Goal: Task Accomplishment & Management: Use online tool/utility

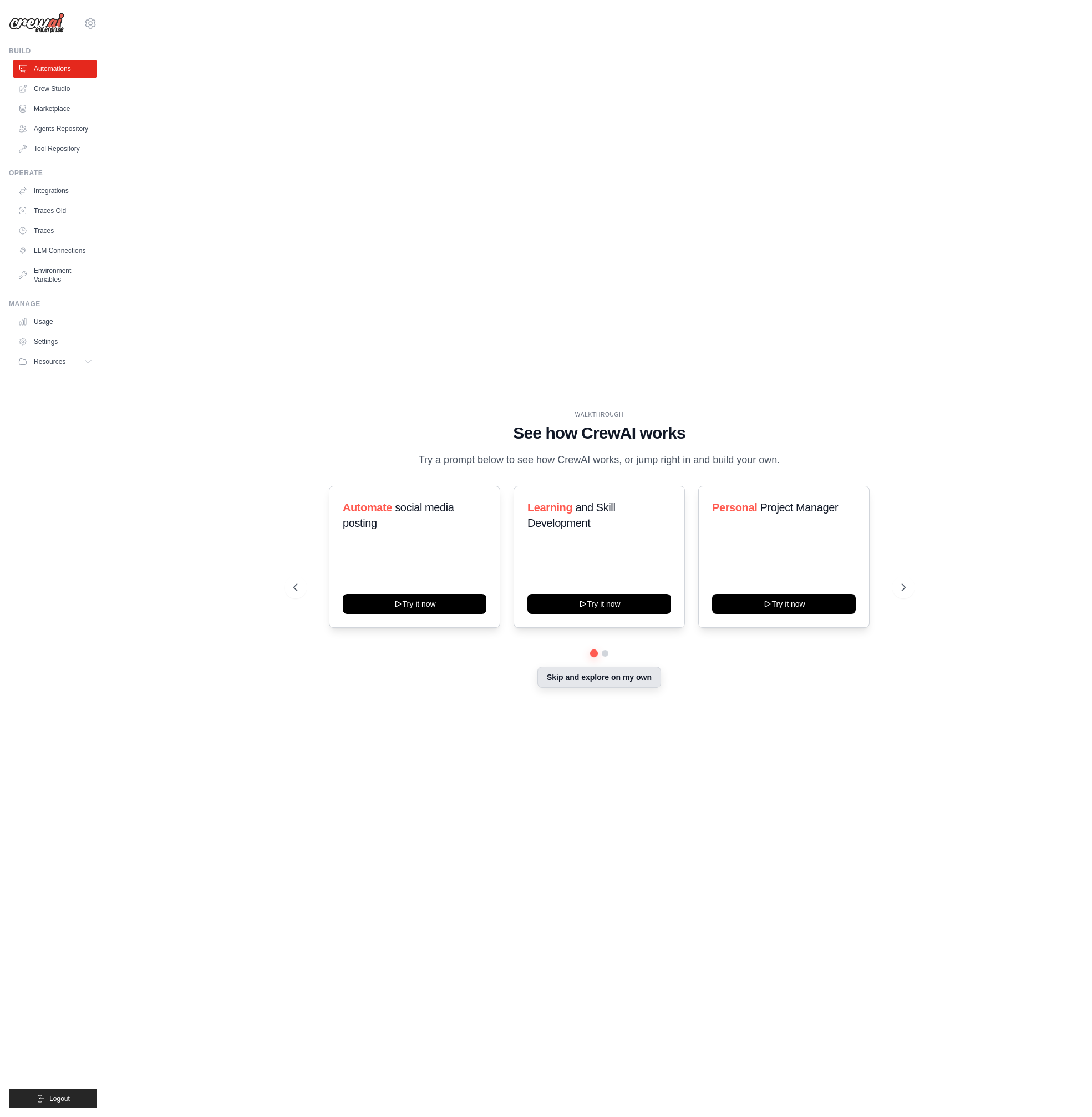
click at [634, 680] on button "Skip and explore on my own" at bounding box center [600, 677] width 124 height 21
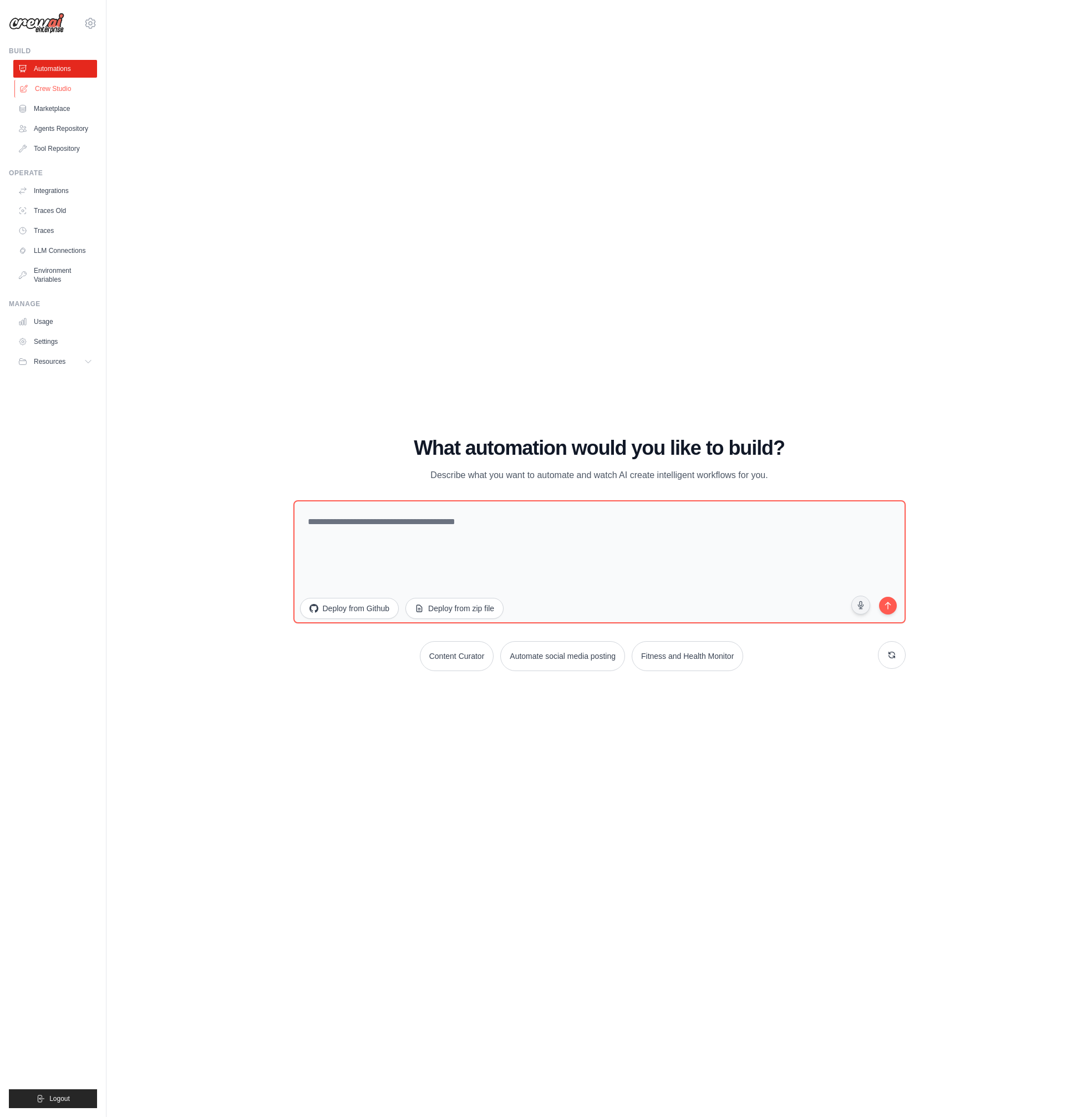
click at [80, 89] on link "Crew Studio" at bounding box center [57, 89] width 84 height 17
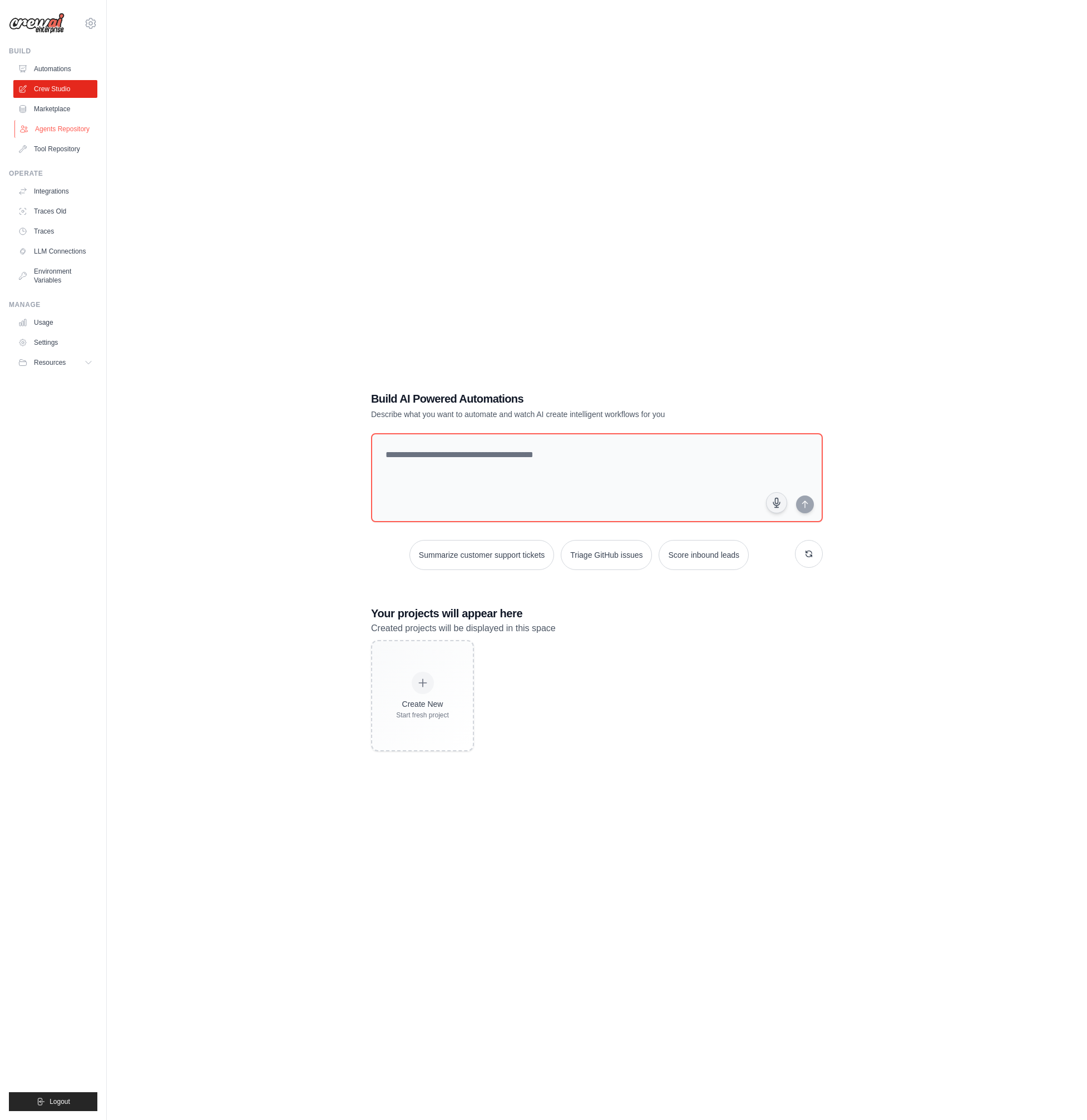
click at [72, 124] on link "Agents Repository" at bounding box center [57, 128] width 84 height 17
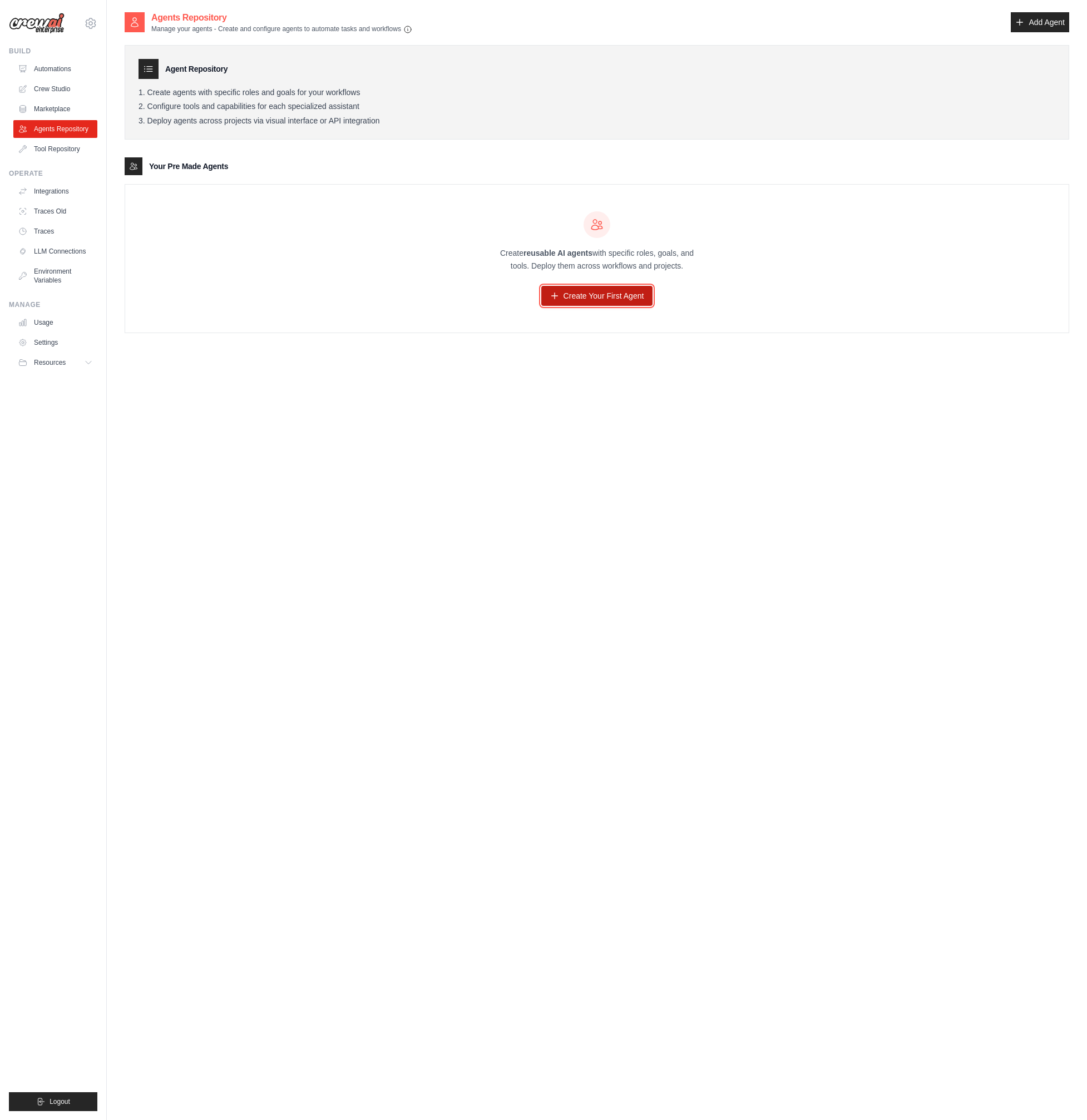
click at [615, 301] on link "Create Your First Agent" at bounding box center [597, 295] width 112 height 20
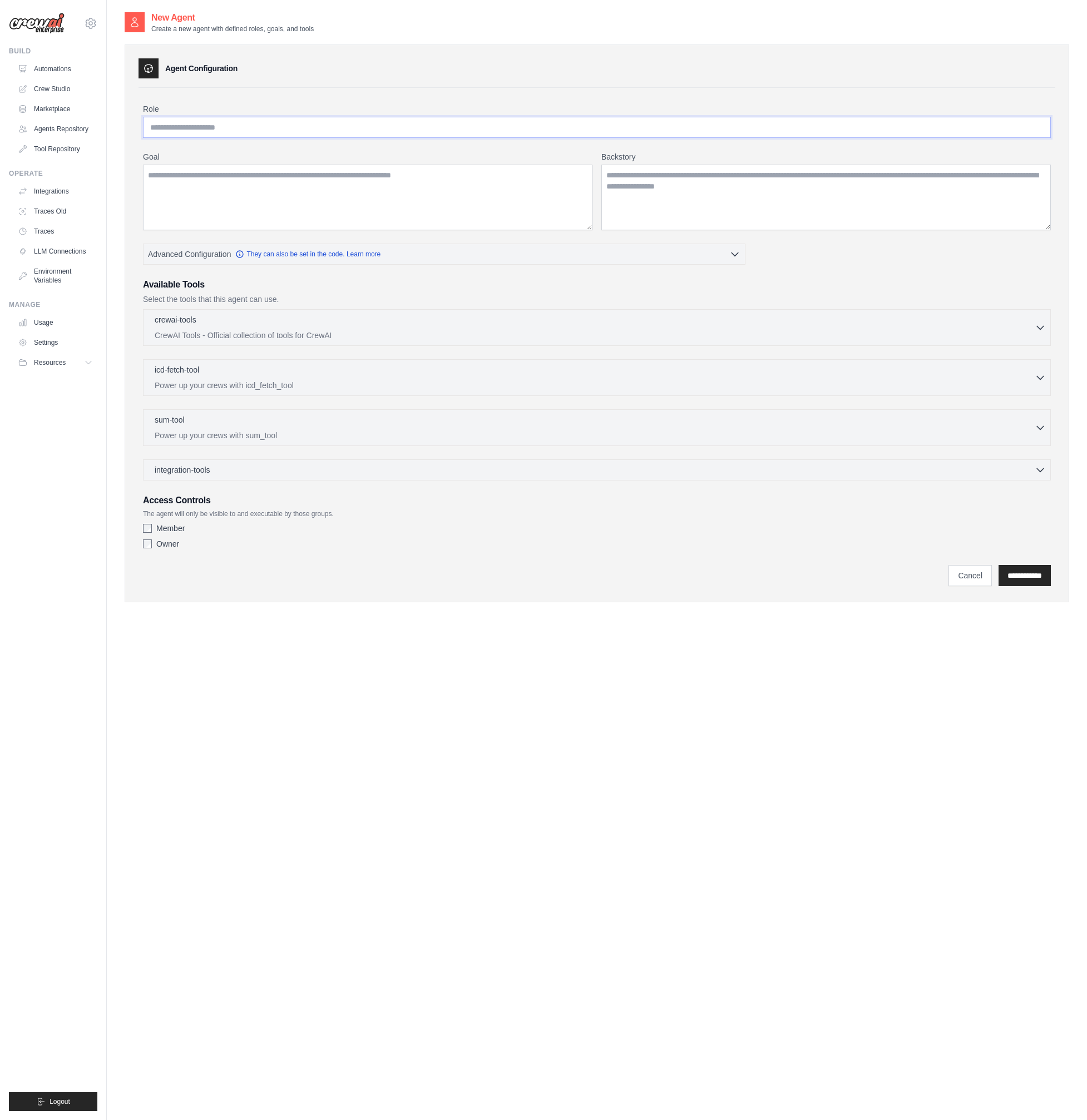
click at [217, 126] on input "Role" at bounding box center [597, 128] width 908 height 21
type input "**********"
click at [1014, 575] on input "**********" at bounding box center [1024, 576] width 52 height 21
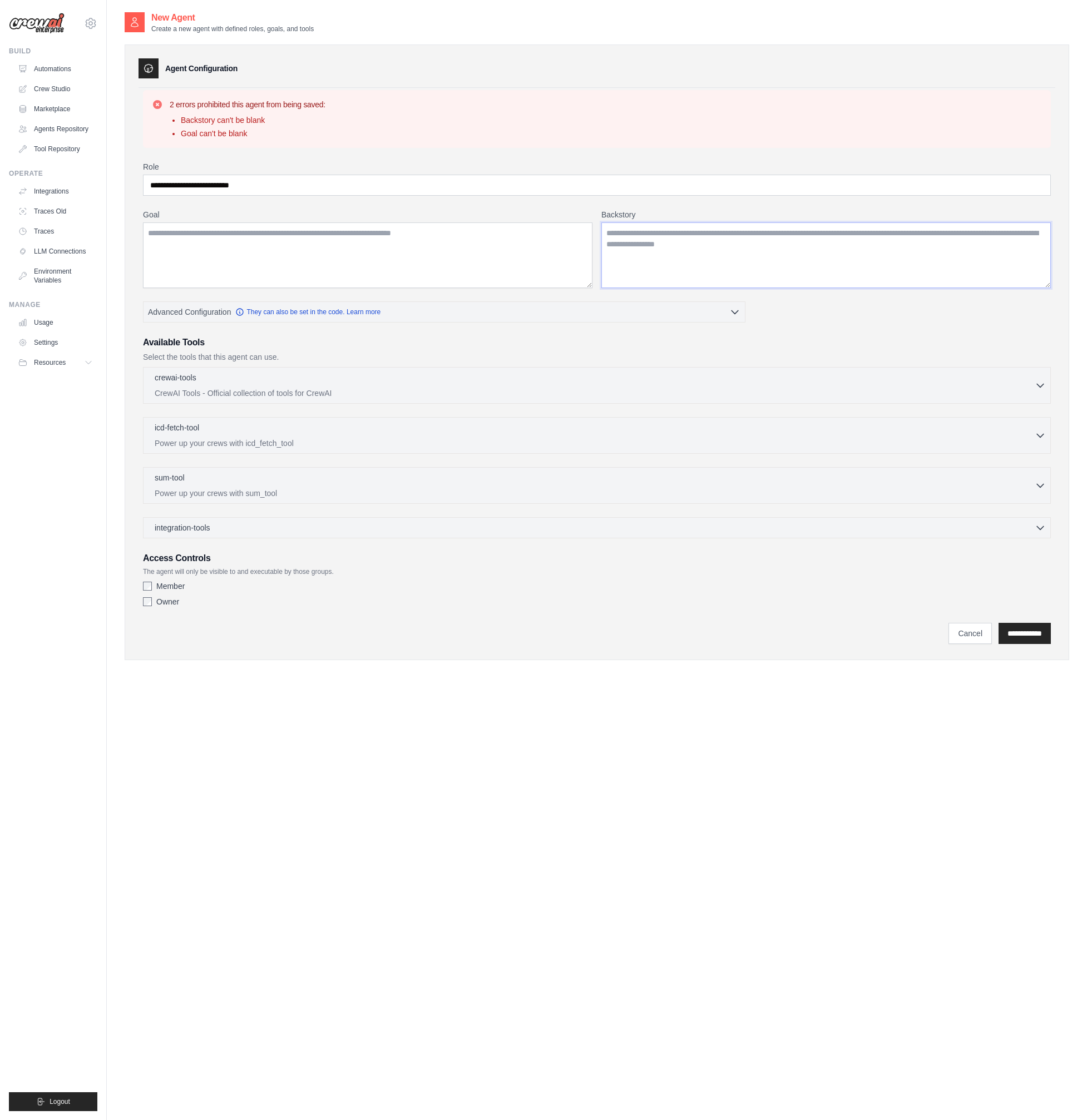
click at [663, 243] on textarea "Backstory" at bounding box center [826, 255] width 449 height 66
type textarea "**********"
click at [342, 253] on textarea "Goal" at bounding box center [368, 255] width 449 height 66
type textarea "**********"
click at [1031, 640] on input "**********" at bounding box center [1024, 633] width 52 height 21
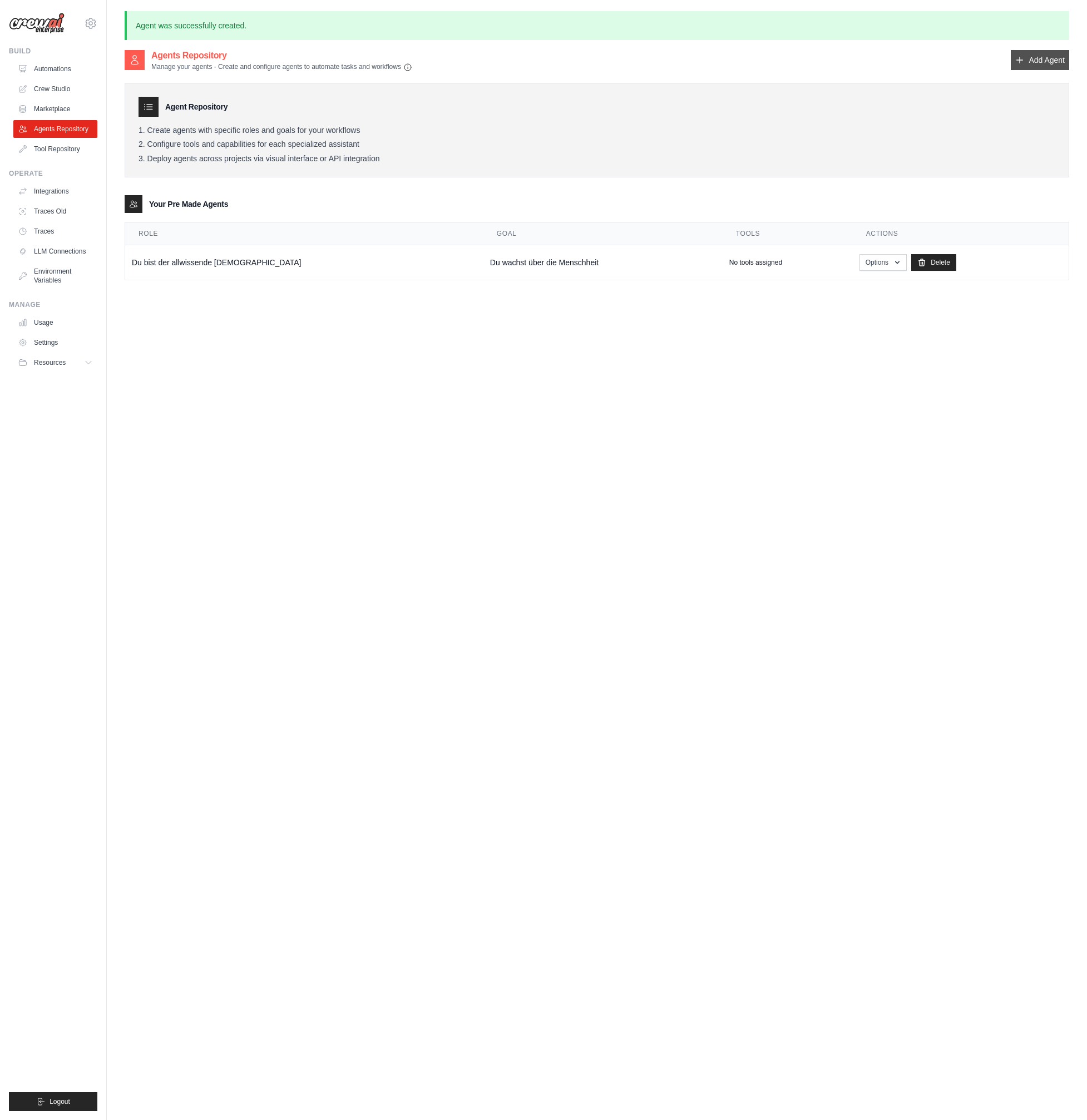
click at [1032, 62] on link "Add Agent" at bounding box center [1039, 59] width 59 height 20
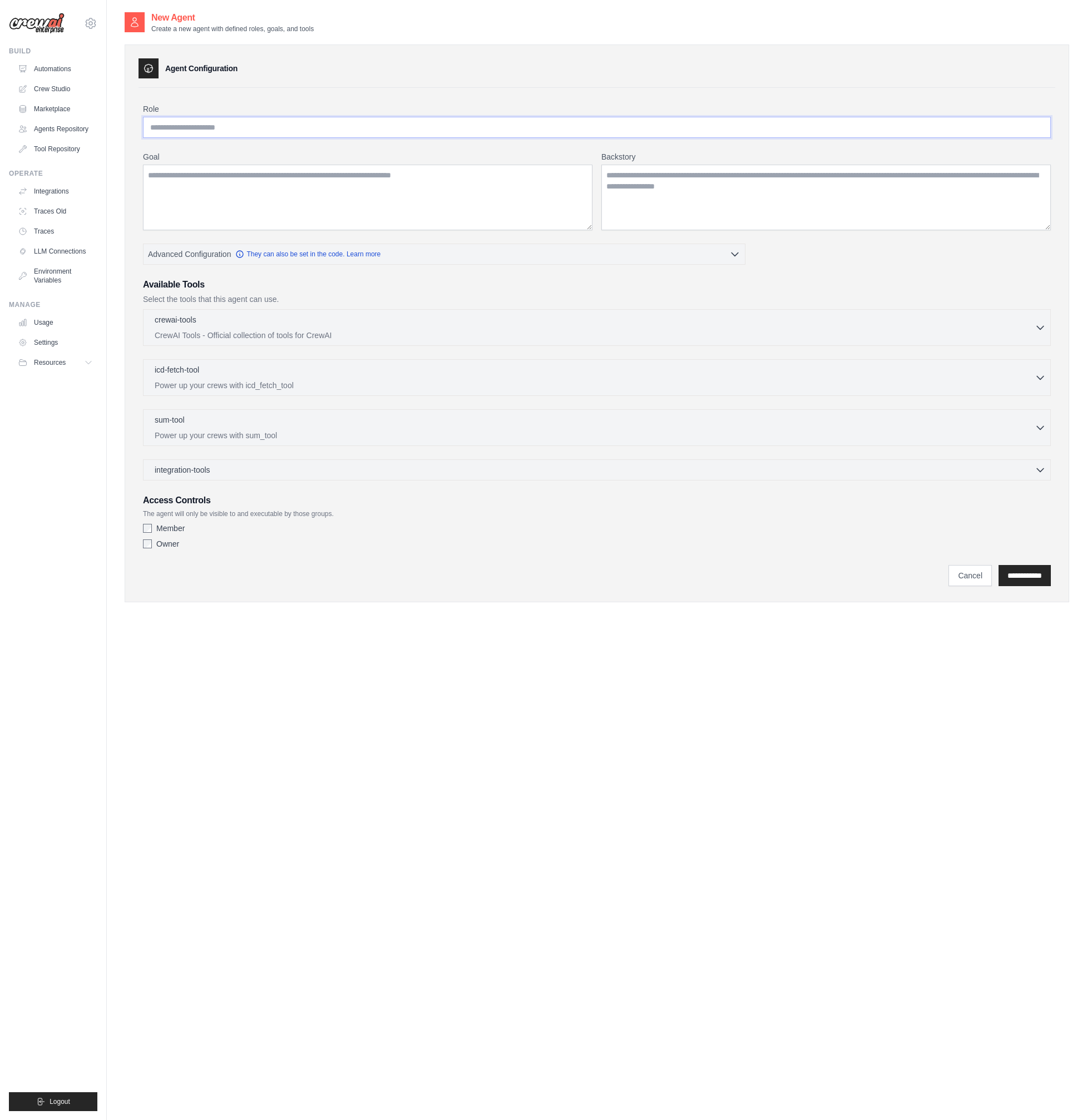
click at [286, 128] on input "Role" at bounding box center [597, 128] width 908 height 21
type input "******"
click at [354, 209] on textarea "Goal" at bounding box center [368, 197] width 449 height 66
type textarea "*"
type textarea "**********"
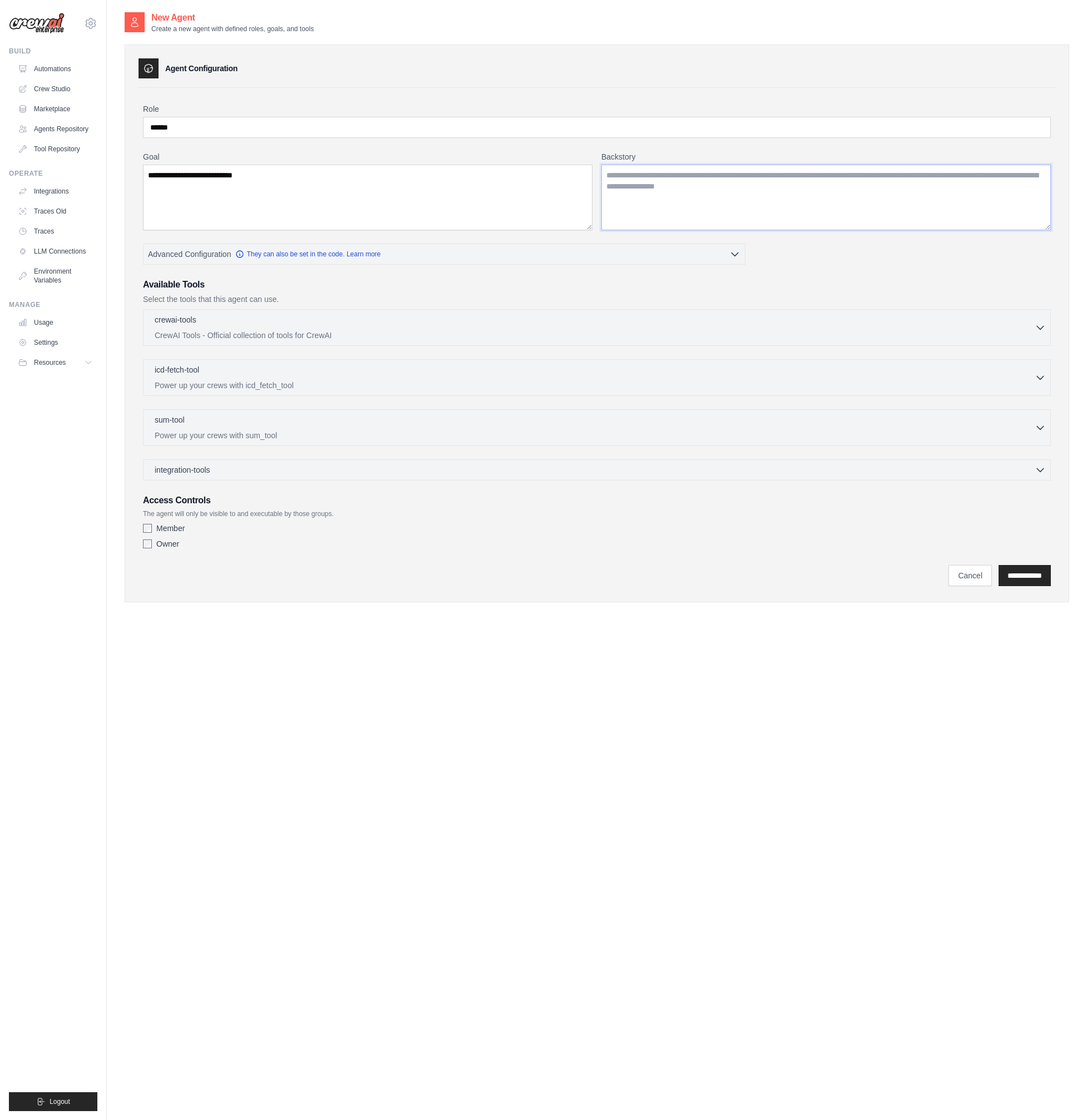
click at [899, 200] on textarea "Backstory" at bounding box center [826, 197] width 449 height 66
type textarea "**********"
click at [1024, 573] on input "**********" at bounding box center [1024, 576] width 52 height 21
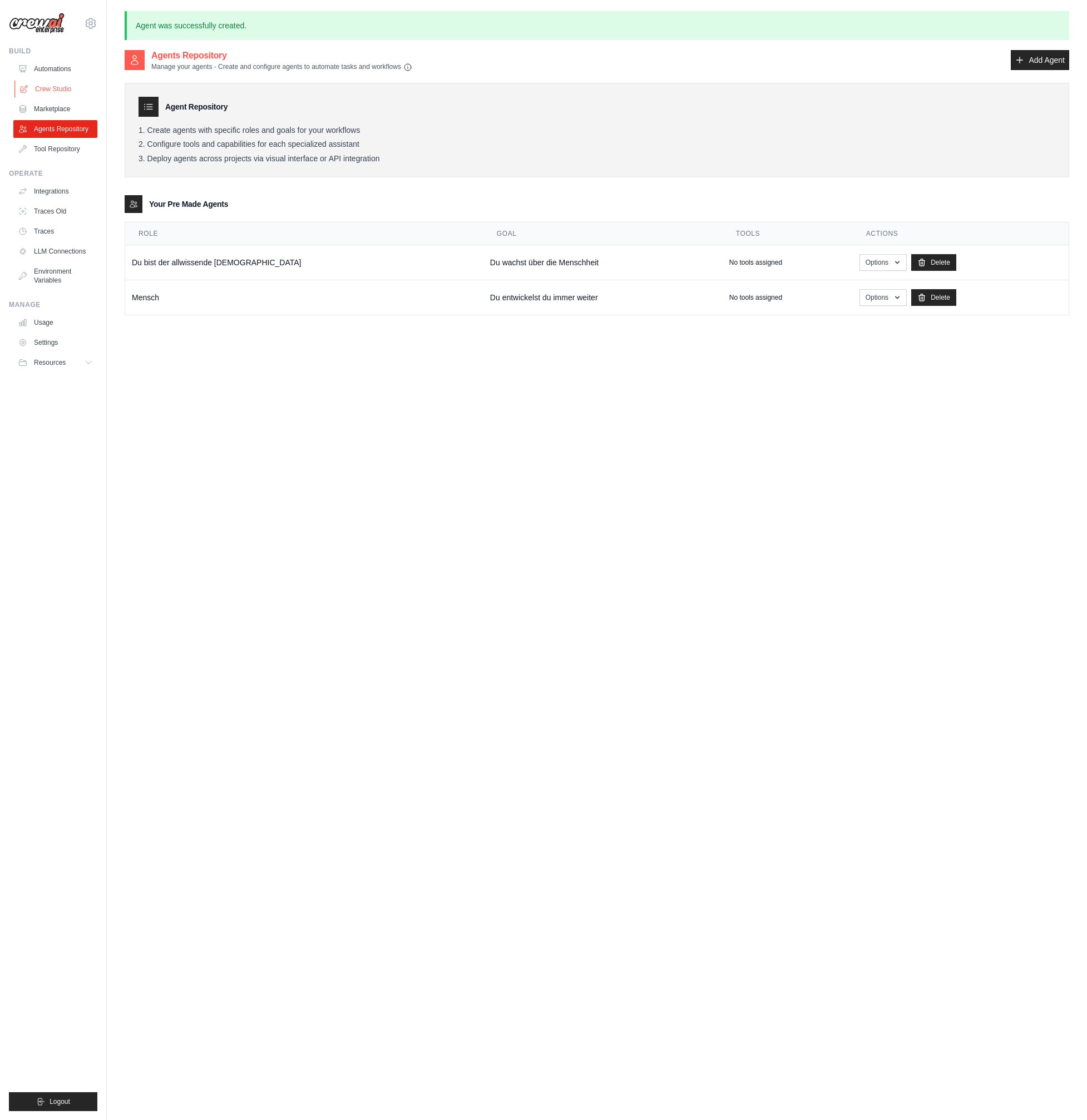
click at [55, 89] on link "Crew Studio" at bounding box center [57, 89] width 84 height 17
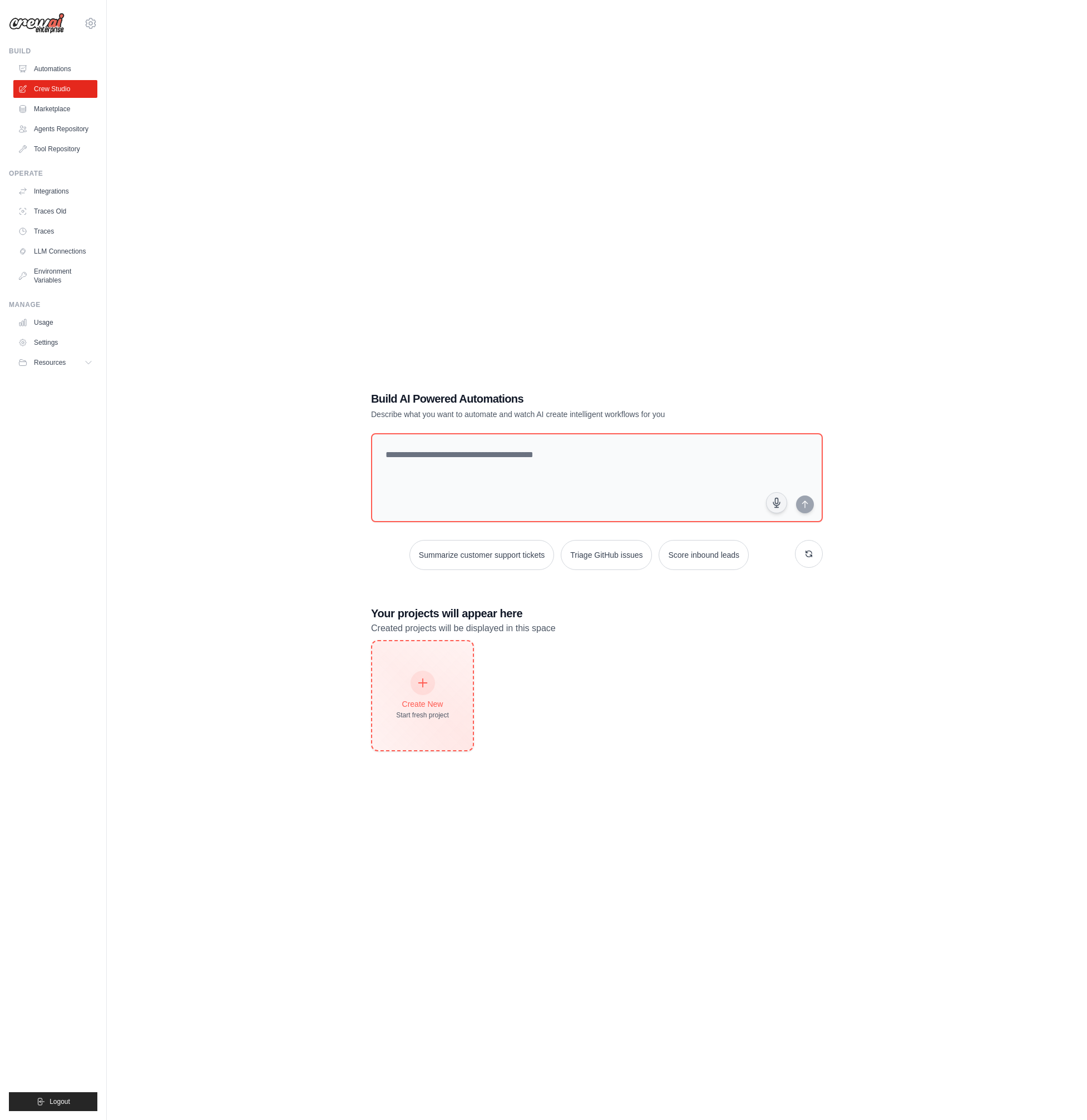
click at [426, 677] on icon at bounding box center [423, 683] width 12 height 12
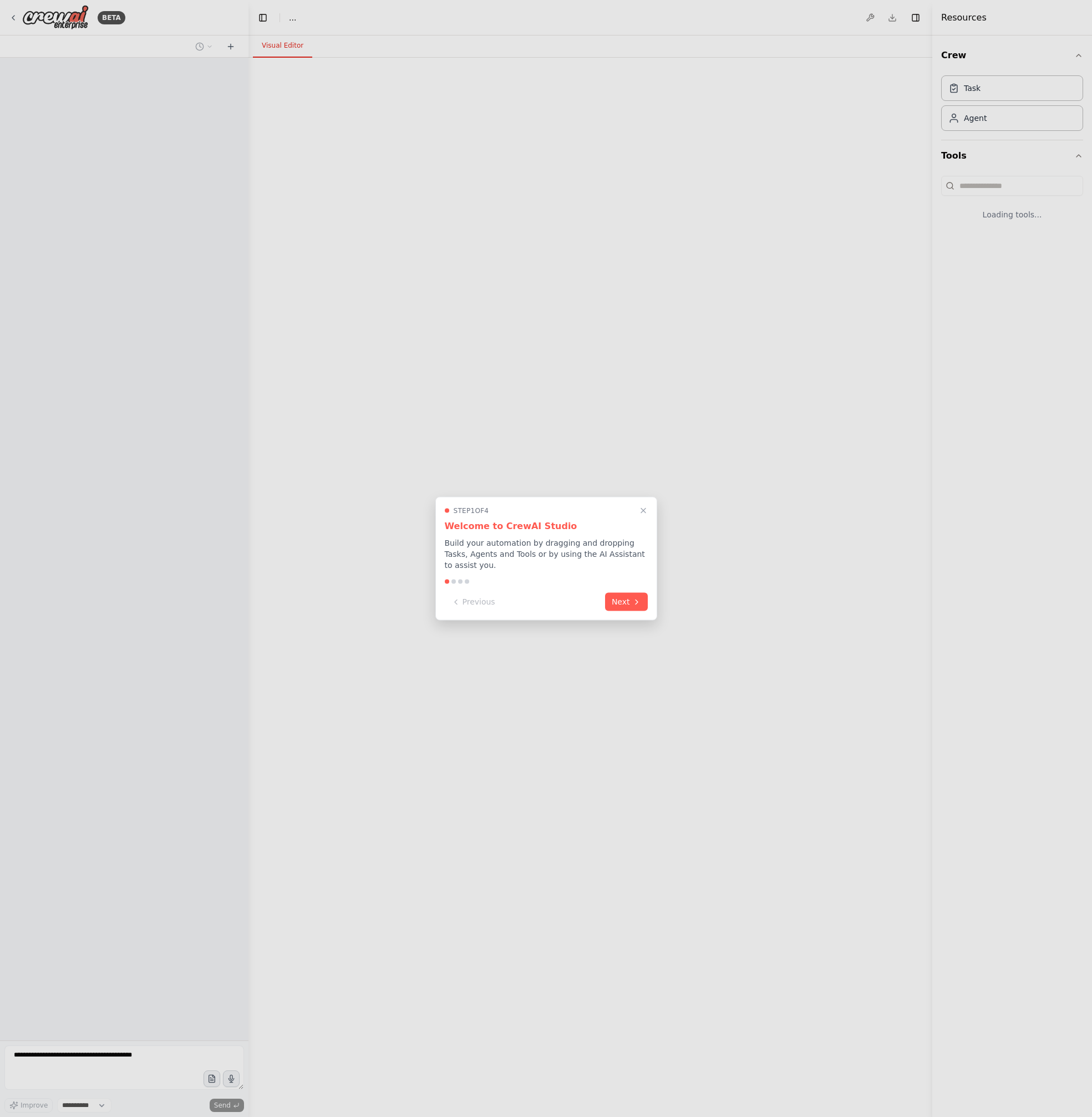
select select "****"
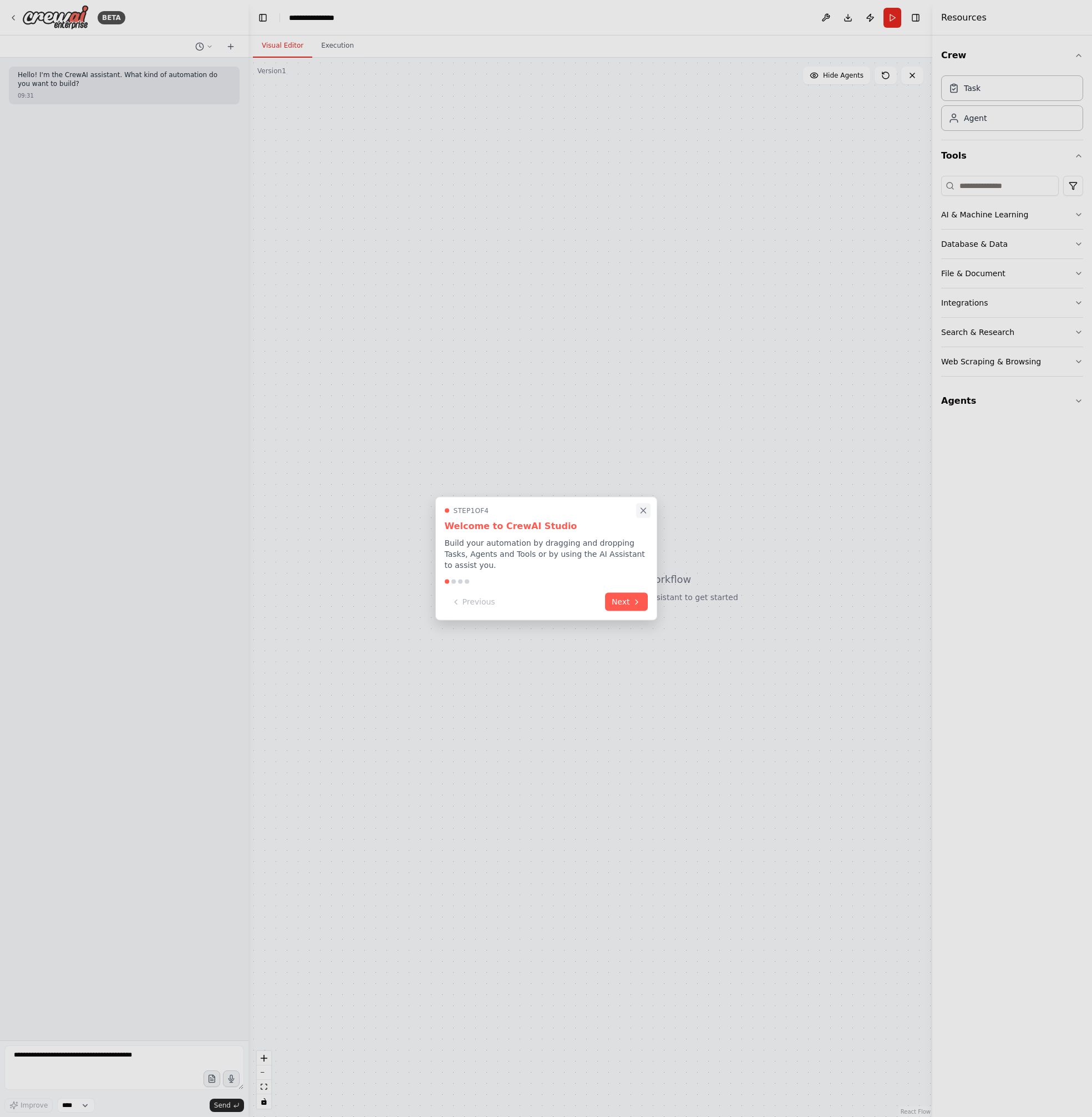
click at [645, 507] on icon "Close walkthrough" at bounding box center [643, 510] width 10 height 10
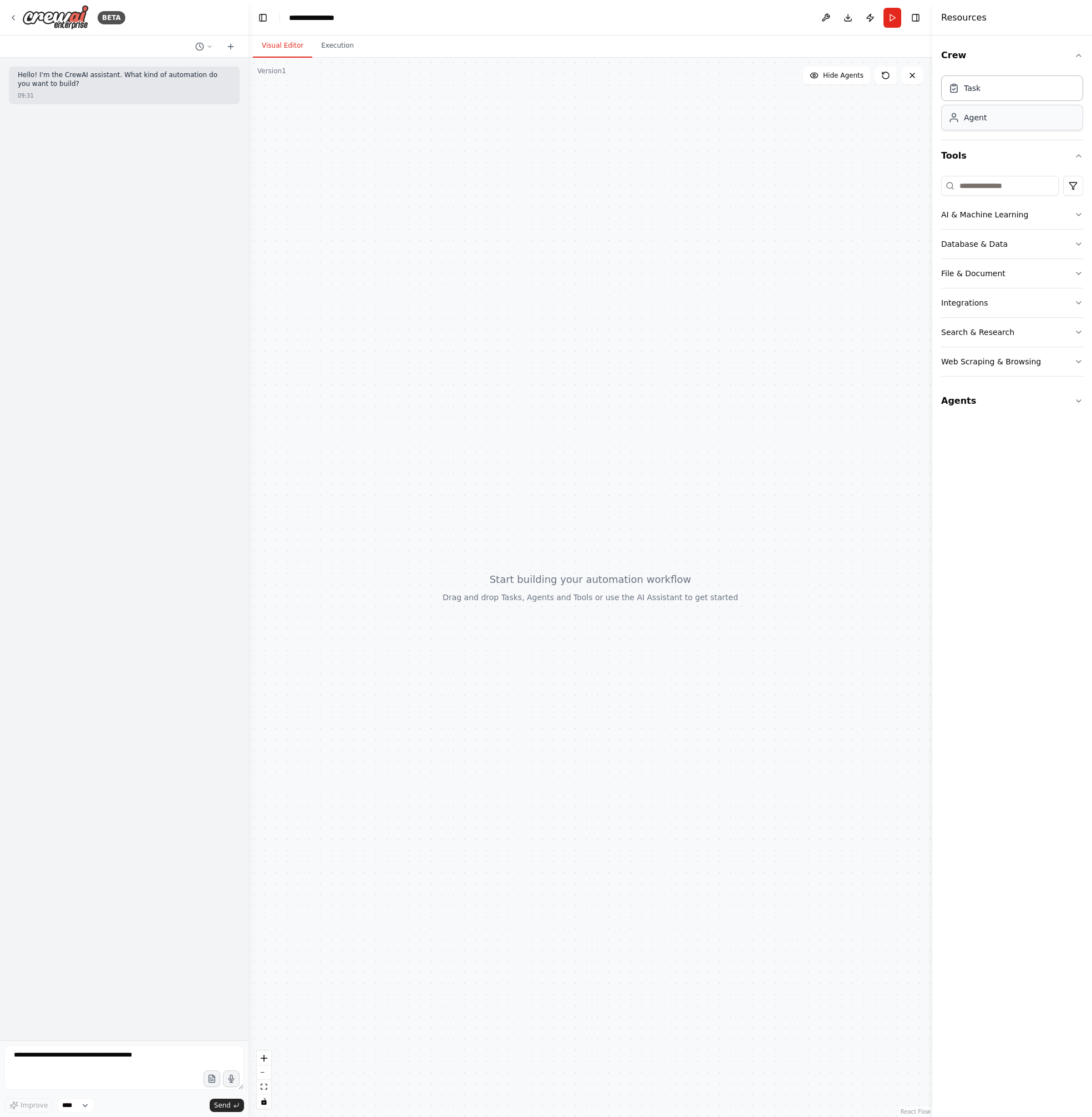
click at [1007, 124] on div "Agent" at bounding box center [1012, 117] width 142 height 25
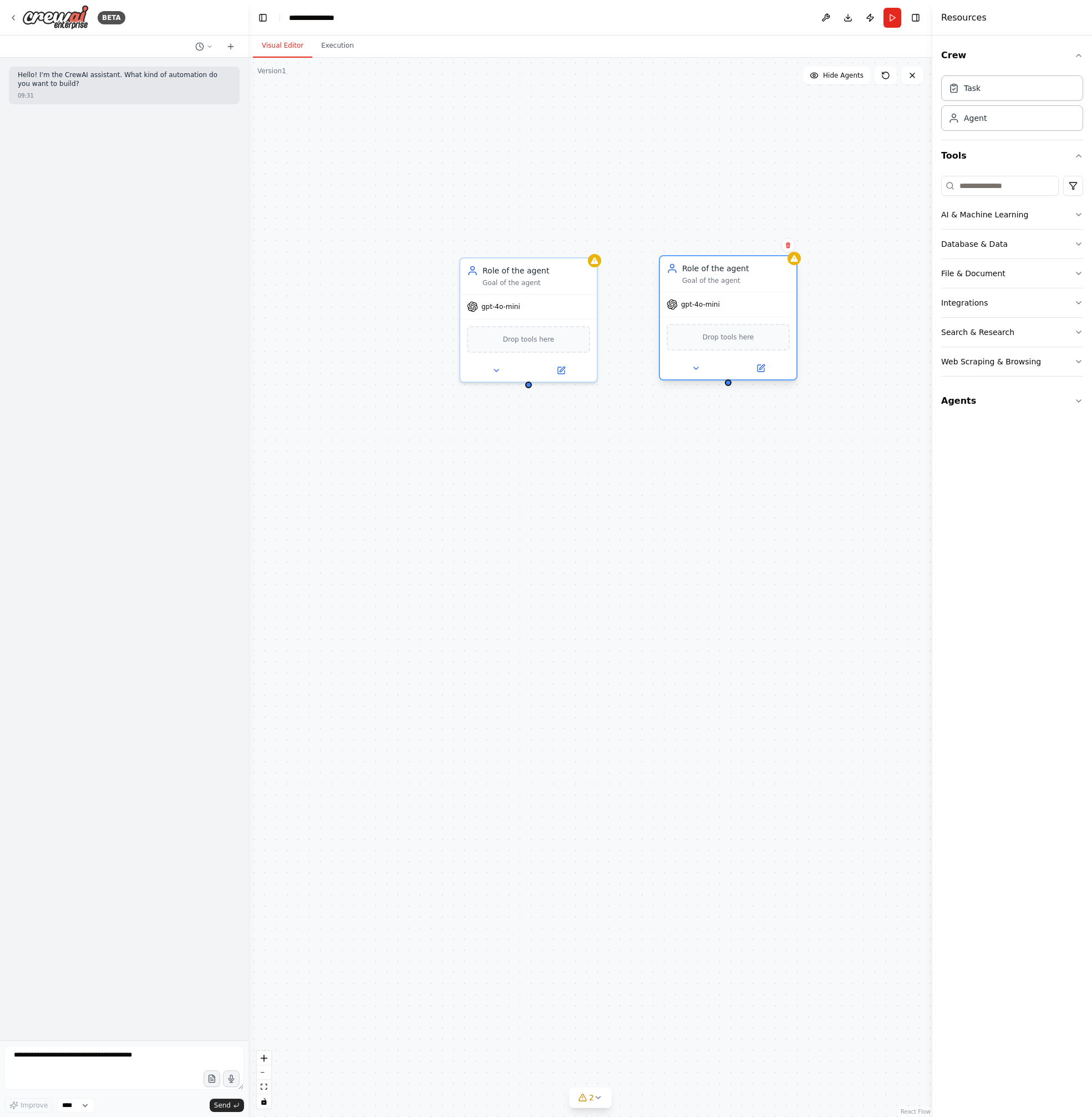
drag, startPoint x: 794, startPoint y: 330, endPoint x: 708, endPoint y: 277, distance: 101.0
click at [709, 278] on div "Role of the agent Goal of the agent" at bounding box center [736, 274] width 107 height 22
click at [1068, 397] on button "Agents" at bounding box center [1012, 401] width 142 height 31
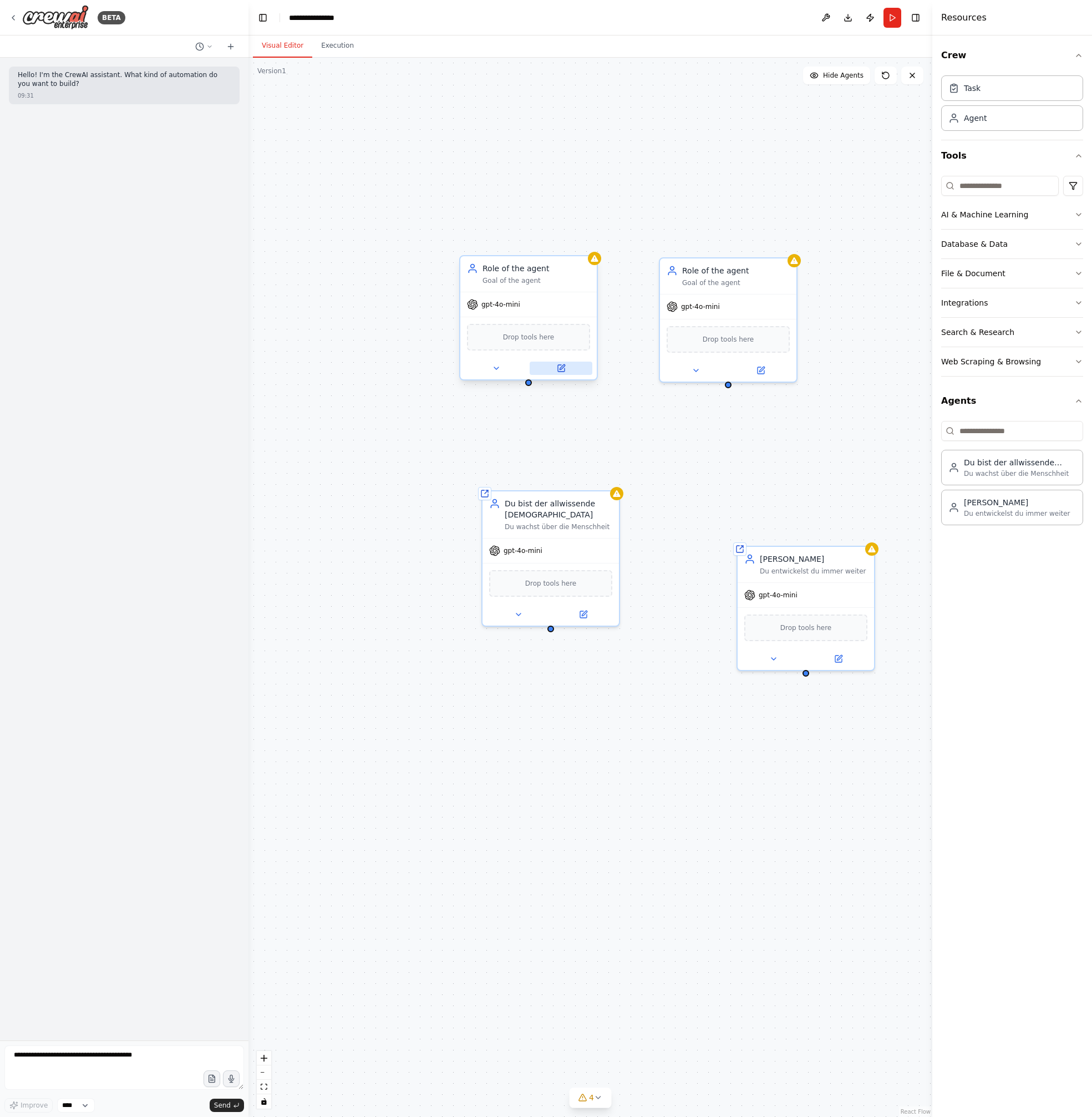
click at [565, 369] on icon at bounding box center [561, 369] width 7 height 7
click at [496, 375] on div at bounding box center [528, 368] width 137 height 22
click at [498, 370] on icon at bounding box center [497, 369] width 9 height 9
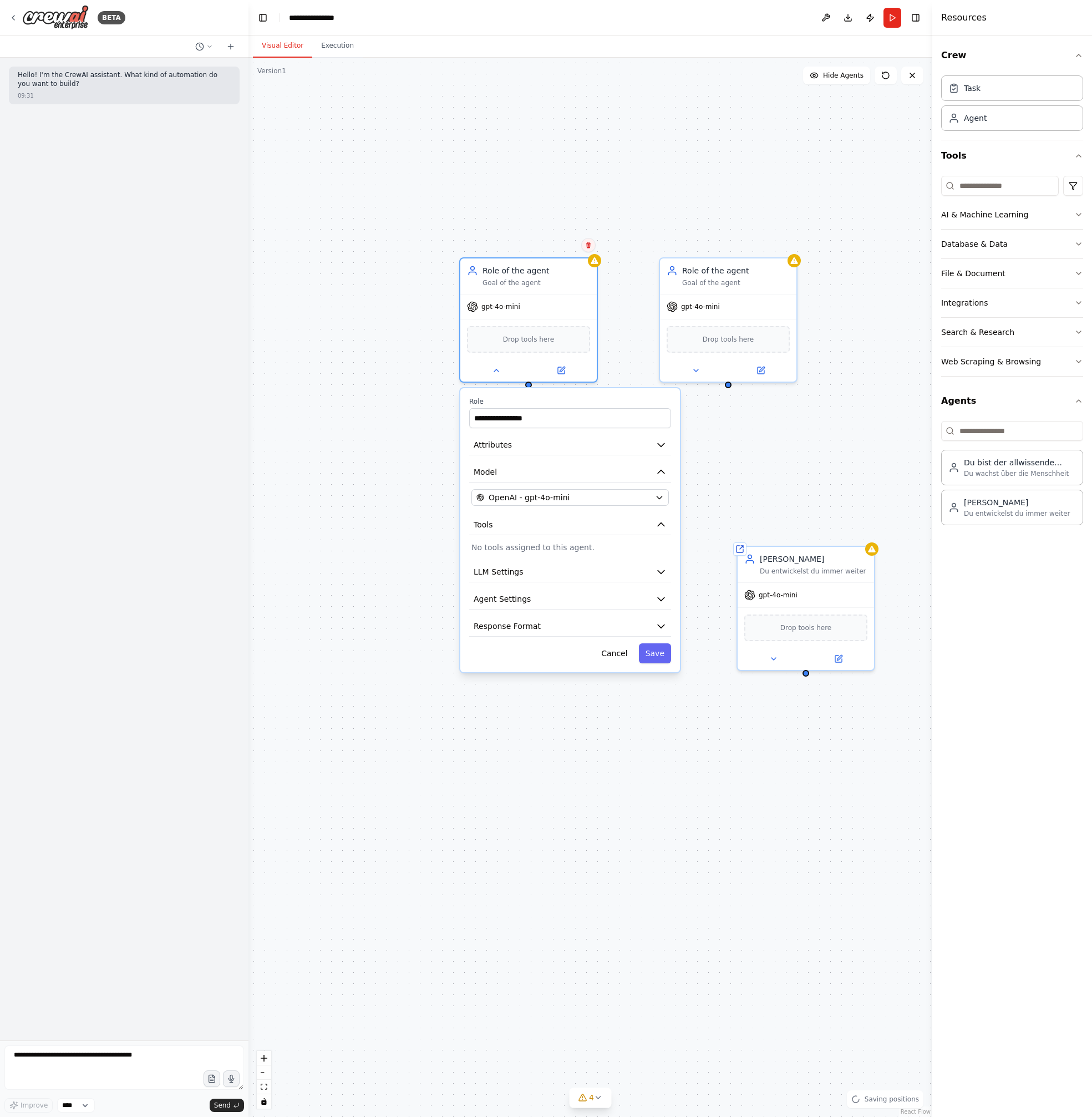
click at [594, 247] on button at bounding box center [588, 245] width 15 height 15
click at [565, 247] on button "Confirm" at bounding box center [557, 245] width 39 height 13
click at [560, 248] on button "Confirm" at bounding box center [556, 245] width 39 height 13
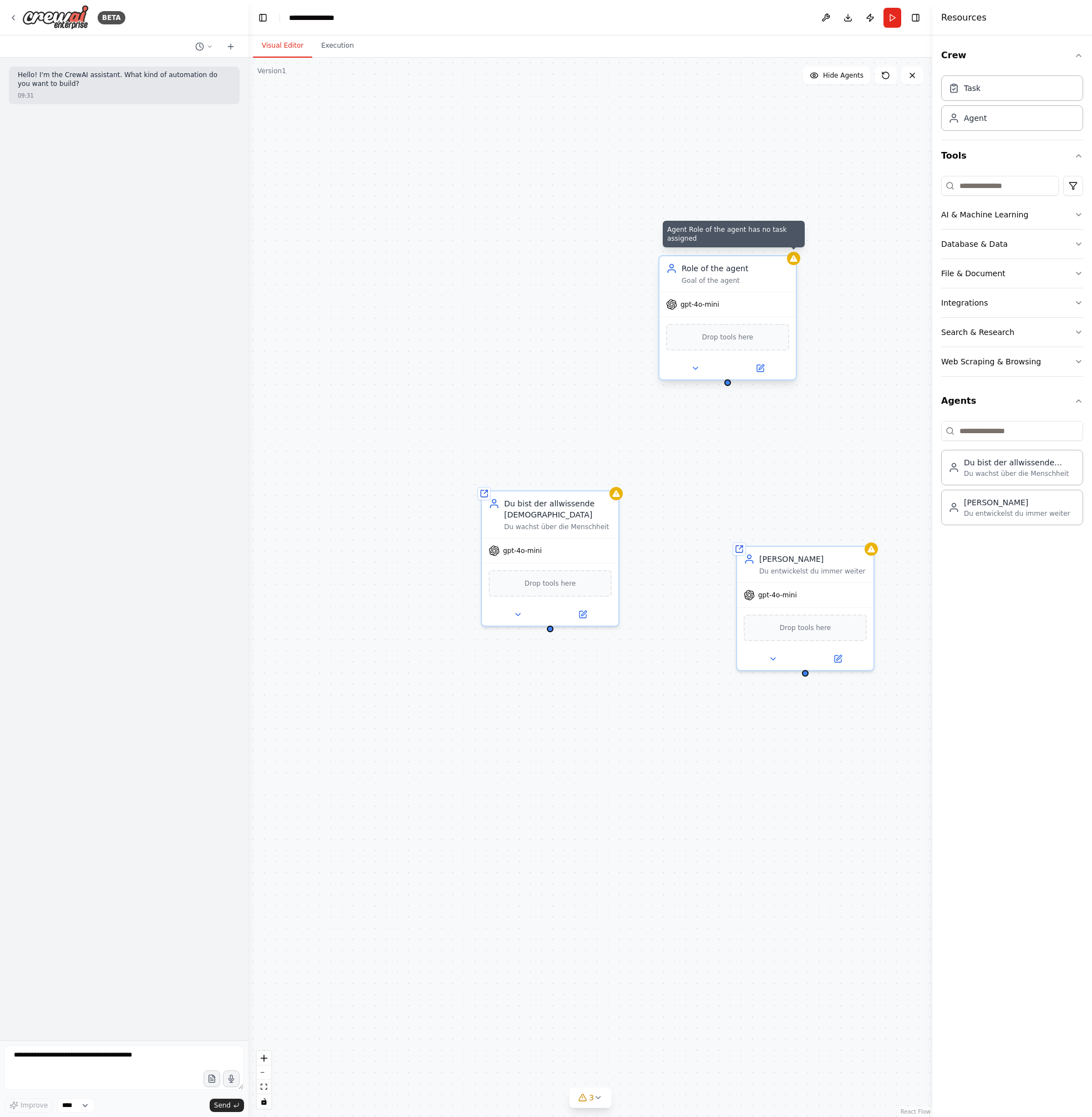
click at [794, 261] on icon at bounding box center [793, 259] width 7 height 7
click at [788, 247] on icon at bounding box center [788, 246] width 7 height 7
click at [789, 247] on icon at bounding box center [787, 245] width 4 height 6
click at [753, 248] on button "Confirm" at bounding box center [756, 245] width 39 height 13
drag, startPoint x: 806, startPoint y: 671, endPoint x: 552, endPoint y: 616, distance: 259.9
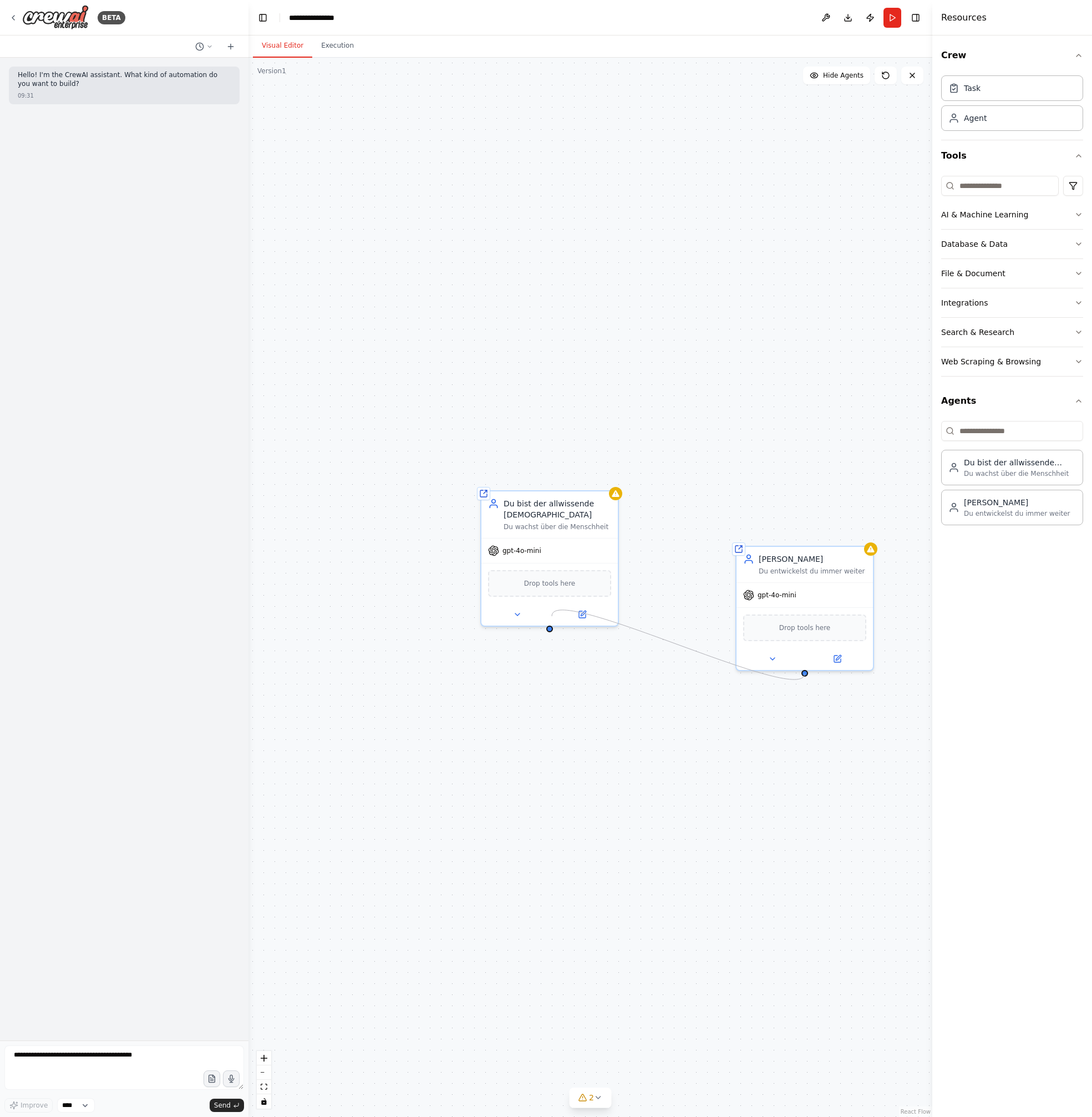
click at [552, 616] on div "Shared agent from repository Du bist der allwissende Gott Du wachst über die Me…" at bounding box center [590, 587] width 684 height 1059
drag, startPoint x: 805, startPoint y: 672, endPoint x: 703, endPoint y: 778, distance: 147.1
click at [703, 778] on div "Shared agent from repository Du bist der allwissende Gott Du wachst über die Me…" at bounding box center [589, 587] width 684 height 1059
drag, startPoint x: 548, startPoint y: 618, endPoint x: 705, endPoint y: 775, distance: 222.0
click at [705, 775] on div "Shared agent from repository Du bist der allwissende Gott Du wachst über die Me…" at bounding box center [589, 587] width 684 height 1059
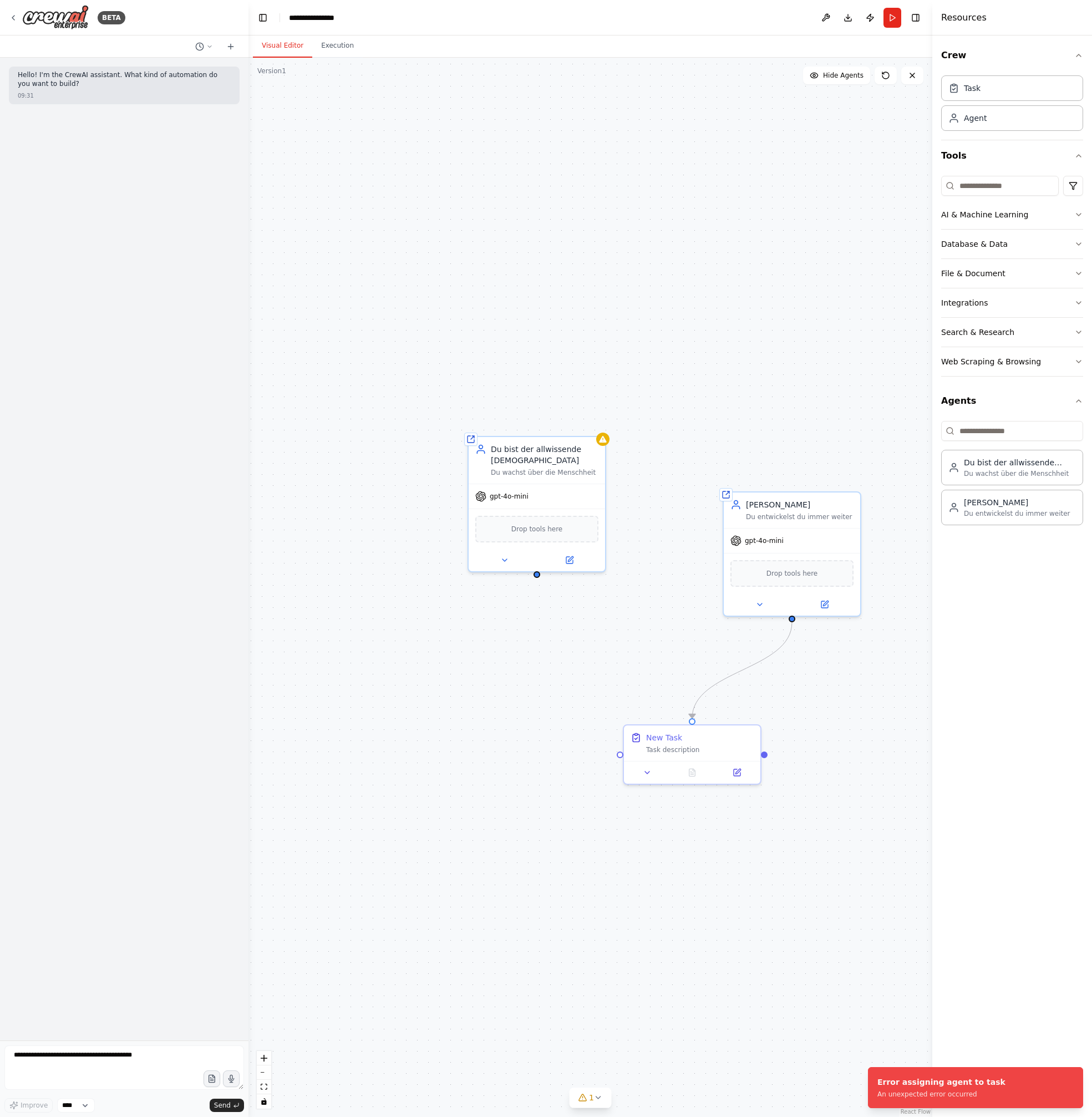
drag, startPoint x: 550, startPoint y: 621, endPoint x: 537, endPoint y: 566, distance: 56.5
click at [537, 566] on div ".deletable-edge-delete-btn { width: 20px; height: 20px; border: 0px solid #ffff…" at bounding box center [590, 587] width 684 height 1059
drag, startPoint x: 536, startPoint y: 570, endPoint x: 614, endPoint y: 757, distance: 202.6
click at [614, 757] on div ".deletable-edge-delete-btn { width: 20px; height: 20px; border: 0px solid #ffff…" at bounding box center [590, 587] width 684 height 1059
drag, startPoint x: 537, startPoint y: 561, endPoint x: 765, endPoint y: 756, distance: 300.0
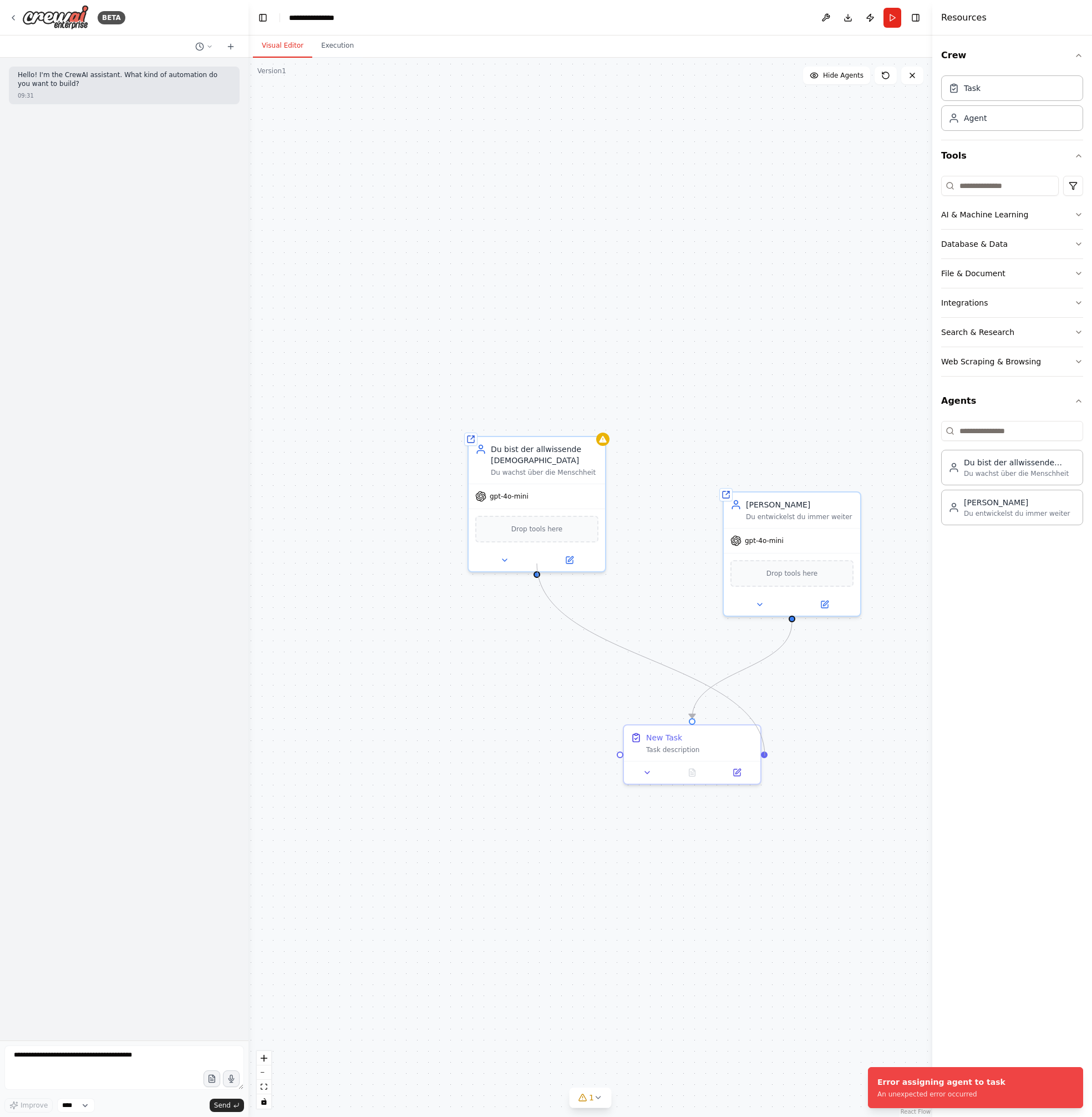
click at [765, 756] on div ".deletable-edge-delete-btn { width: 20px; height: 20px; border: 0px solid #ffff…" at bounding box center [590, 587] width 684 height 1059
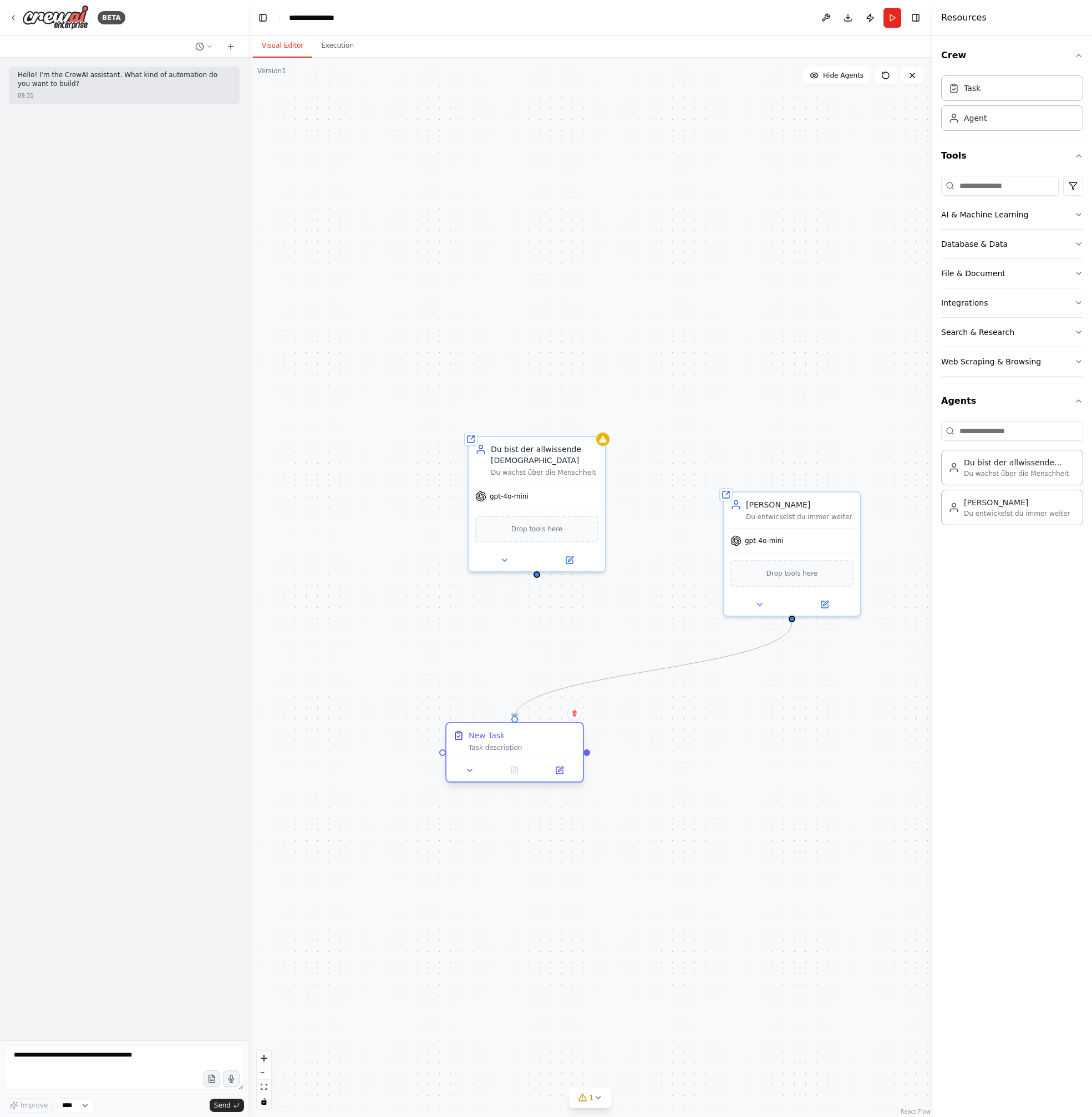
drag, startPoint x: 548, startPoint y: 745, endPoint x: 505, endPoint y: 743, distance: 43.0
click at [505, 743] on div "Task description" at bounding box center [522, 748] width 107 height 9
click at [441, 756] on div ".deletable-edge-delete-btn { width: 20px; height: 20px; border: 0px solid #ffff…" at bounding box center [590, 587] width 684 height 1059
click at [444, 756] on div ".deletable-edge-delete-btn { width: 20px; height: 20px; border: 0px solid #ffff…" at bounding box center [590, 587] width 684 height 1059
drag, startPoint x: 441, startPoint y: 755, endPoint x: 536, endPoint y: 565, distance: 212.4
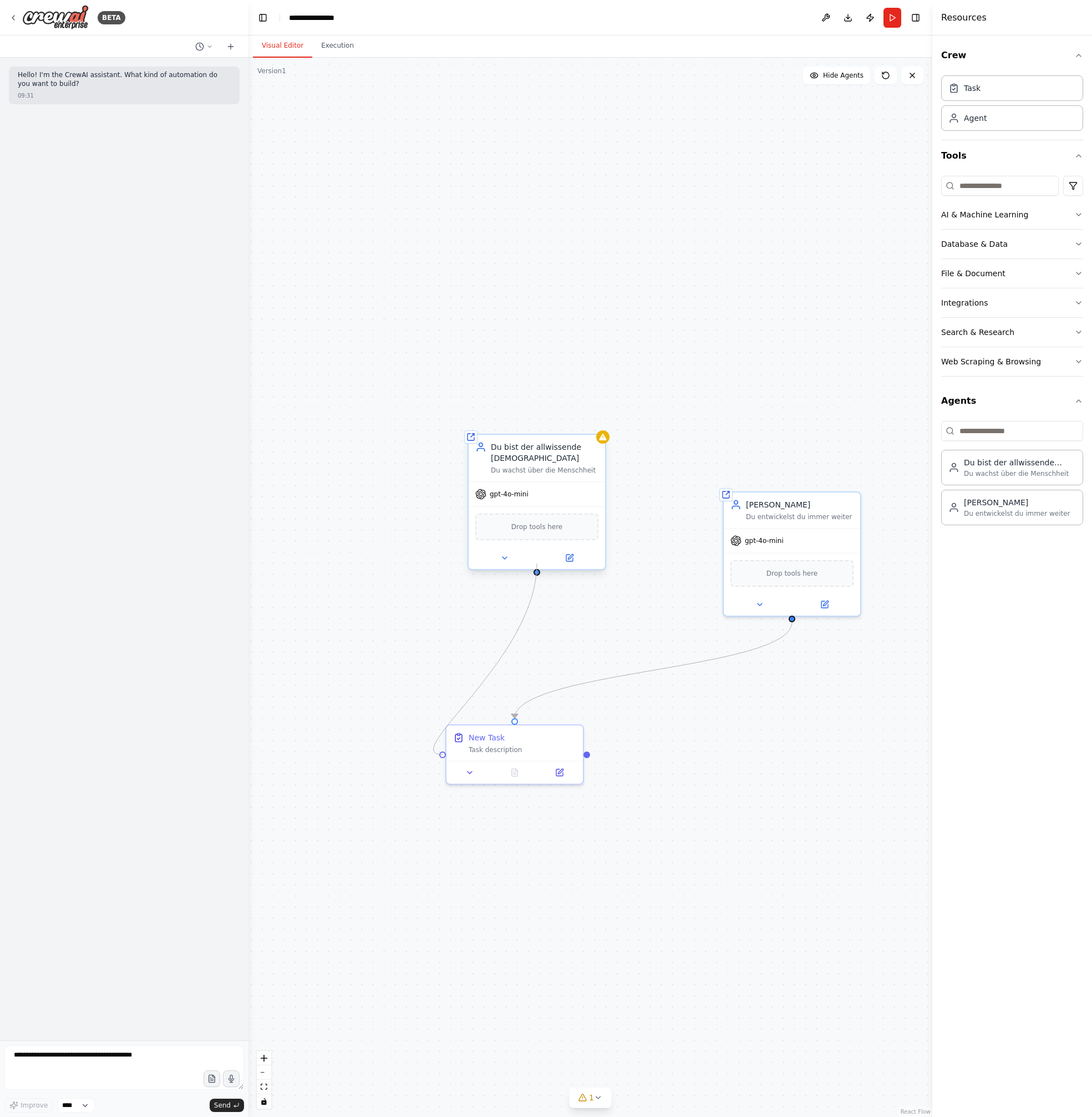
click at [536, 565] on div ".deletable-edge-delete-btn { width: 20px; height: 20px; border: 0px solid #ffff…" at bounding box center [590, 587] width 684 height 1059
drag, startPoint x: 588, startPoint y: 753, endPoint x: 539, endPoint y: 565, distance: 194.3
click at [539, 565] on div ".deletable-edge-delete-btn { width: 20px; height: 20px; border: 0px solid #ffff…" at bounding box center [590, 587] width 684 height 1059
drag, startPoint x: 513, startPoint y: 721, endPoint x: 817, endPoint y: 787, distance: 311.1
click at [817, 787] on div ".deletable-edge-delete-btn { width: 20px; height: 20px; border: 0px solid #ffff…" at bounding box center [590, 587] width 684 height 1059
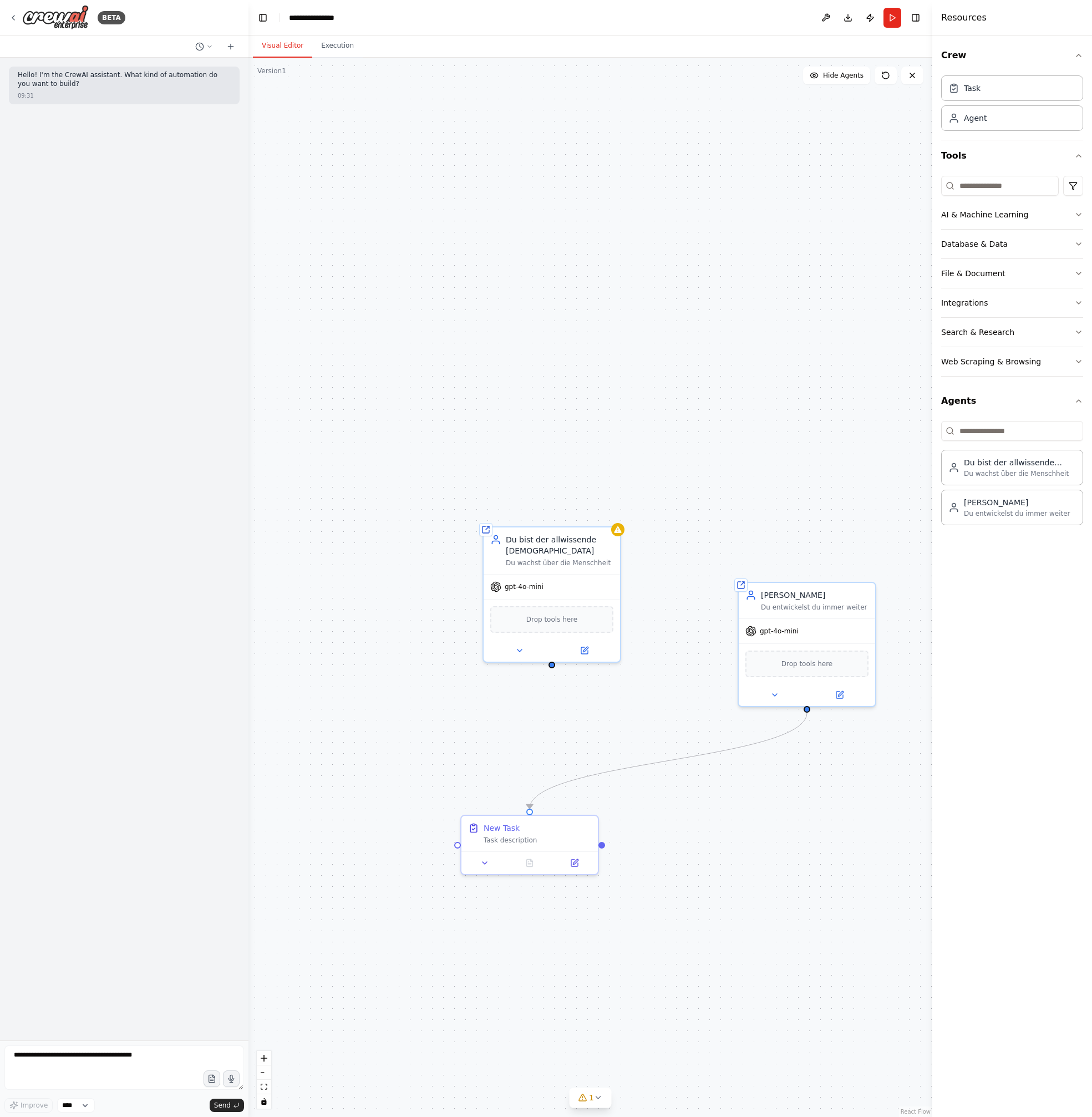
drag, startPoint x: 794, startPoint y: 619, endPoint x: 810, endPoint y: 701, distance: 83.5
click at [810, 701] on div ".deletable-edge-delete-btn { width: 20px; height: 20px; border: 0px solid #ffff…" at bounding box center [590, 587] width 684 height 1059
click at [792, 720] on icon "Edge from 4c6bd27d-c684-4bb8-861a-26cd45ba8061 to f2296ac9-e1ac-422d-841f-7e989…" at bounding box center [668, 752] width 277 height 96
click at [666, 755] on icon at bounding box center [668, 751] width 9 height 10
drag, startPoint x: 810, startPoint y: 700, endPoint x: 601, endPoint y: 837, distance: 249.9
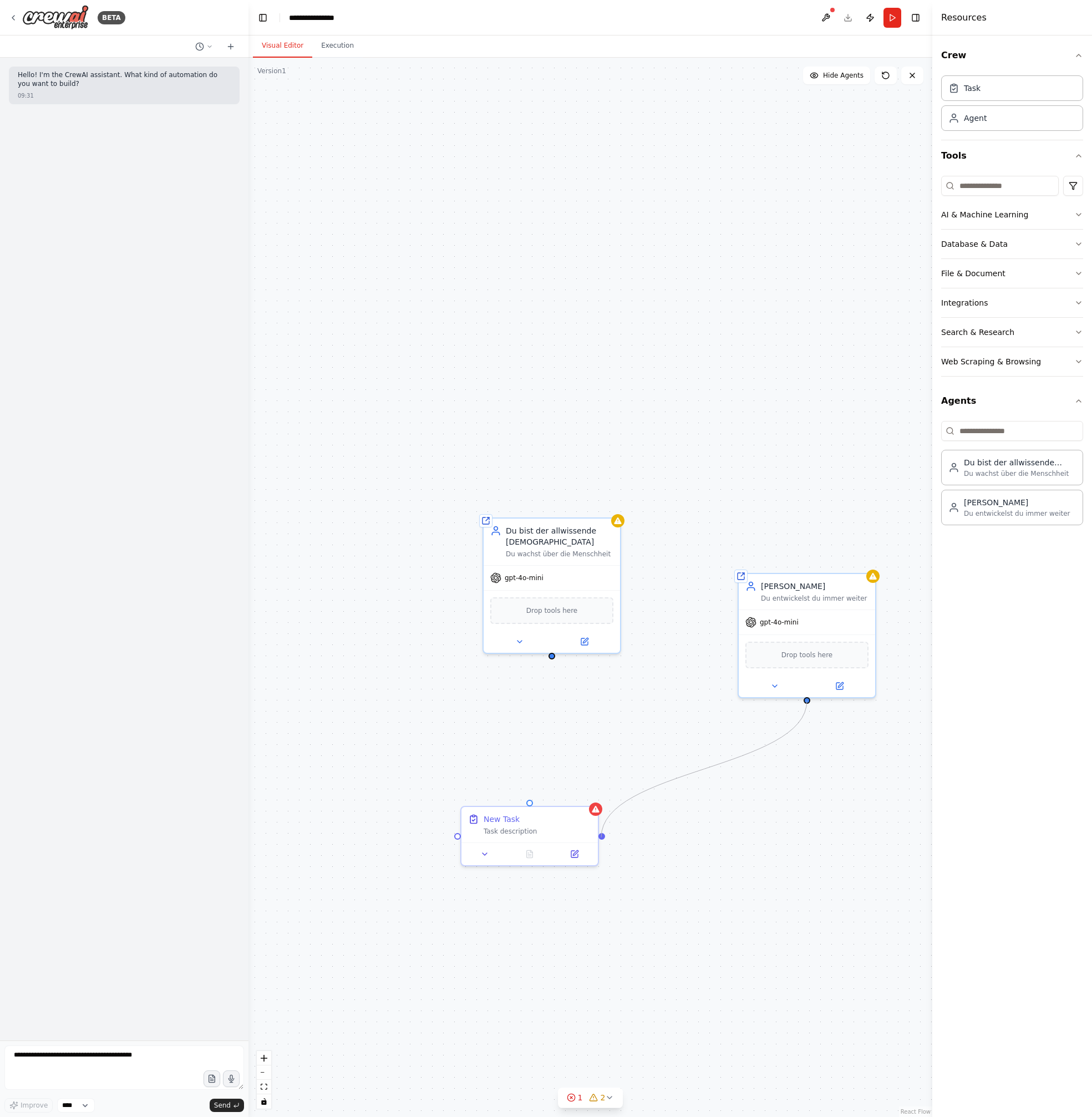
click at [601, 837] on div "Shared agent from repository Du bist der allwissende Gott Du wachst über die Me…" at bounding box center [590, 587] width 684 height 1059
drag, startPoint x: 806, startPoint y: 699, endPoint x: 458, endPoint y: 842, distance: 376.2
click at [458, 842] on div "Shared agent from repository Du bist der allwissende Gott Du wachst über die Me…" at bounding box center [590, 587] width 684 height 1059
drag, startPoint x: 552, startPoint y: 645, endPoint x: 454, endPoint y: 842, distance: 220.0
click at [454, 842] on div ".deletable-edge-delete-btn { width: 20px; height: 20px; border: 0px solid #ffff…" at bounding box center [590, 587] width 684 height 1059
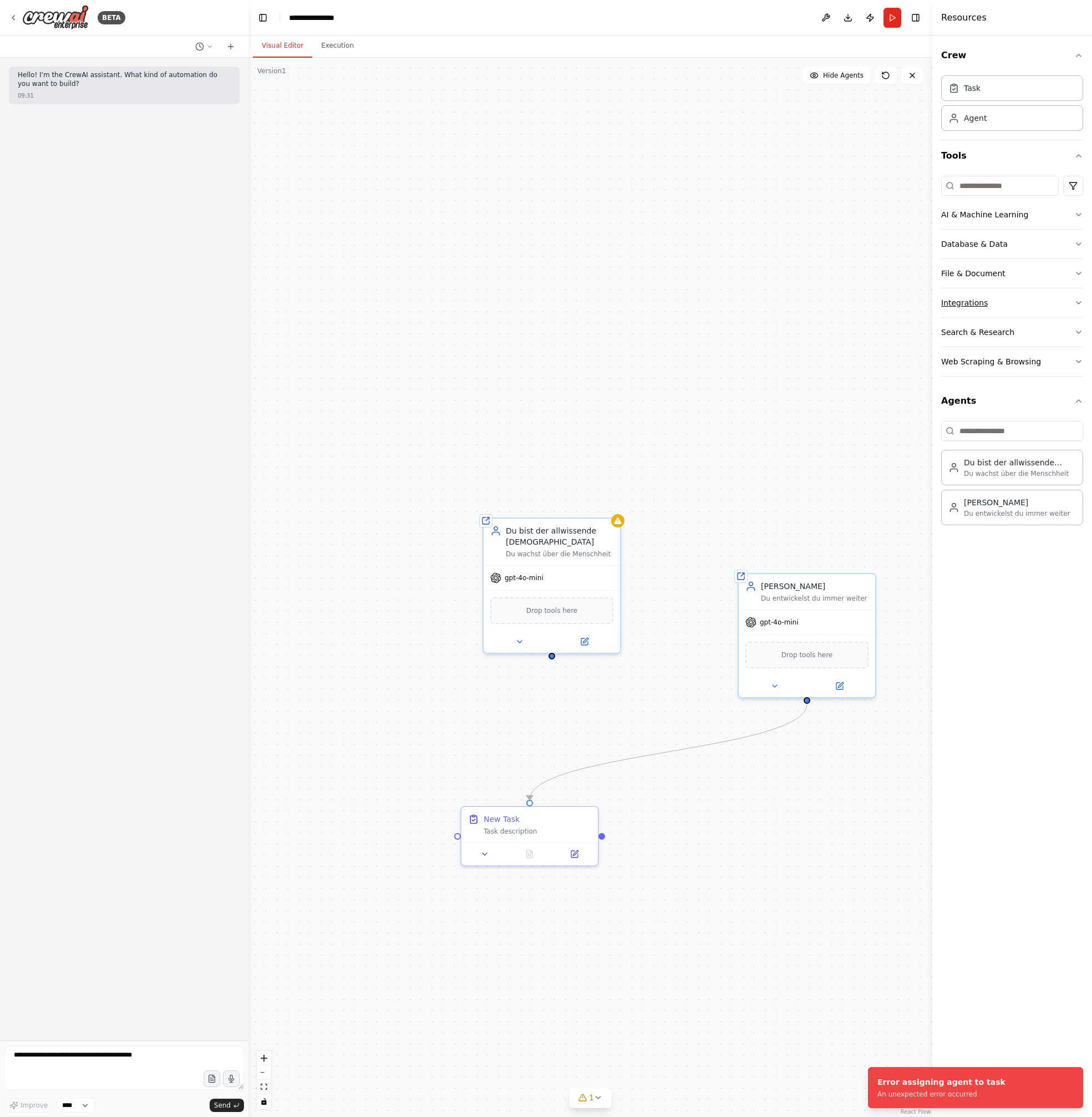
click at [1079, 298] on icon "button" at bounding box center [1079, 302] width 9 height 9
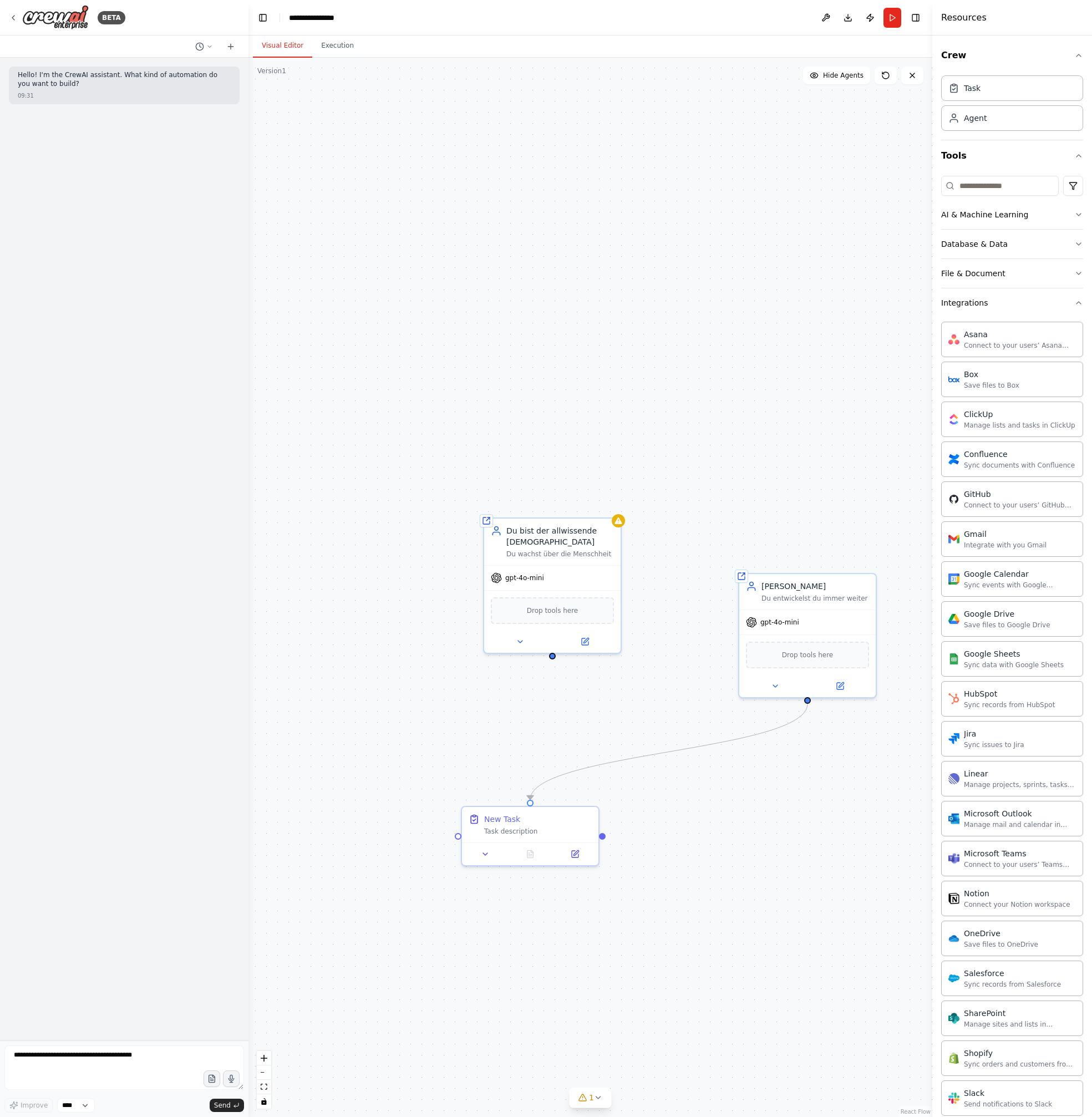
click at [602, 1108] on div ".deletable-edge-delete-btn { width: 20px; height: 20px; border: 0px solid #ffff…" at bounding box center [590, 587] width 684 height 1059
click at [594, 1100] on icon at bounding box center [599, 1097] width 9 height 9
click at [702, 1070] on button at bounding box center [712, 1068] width 19 height 13
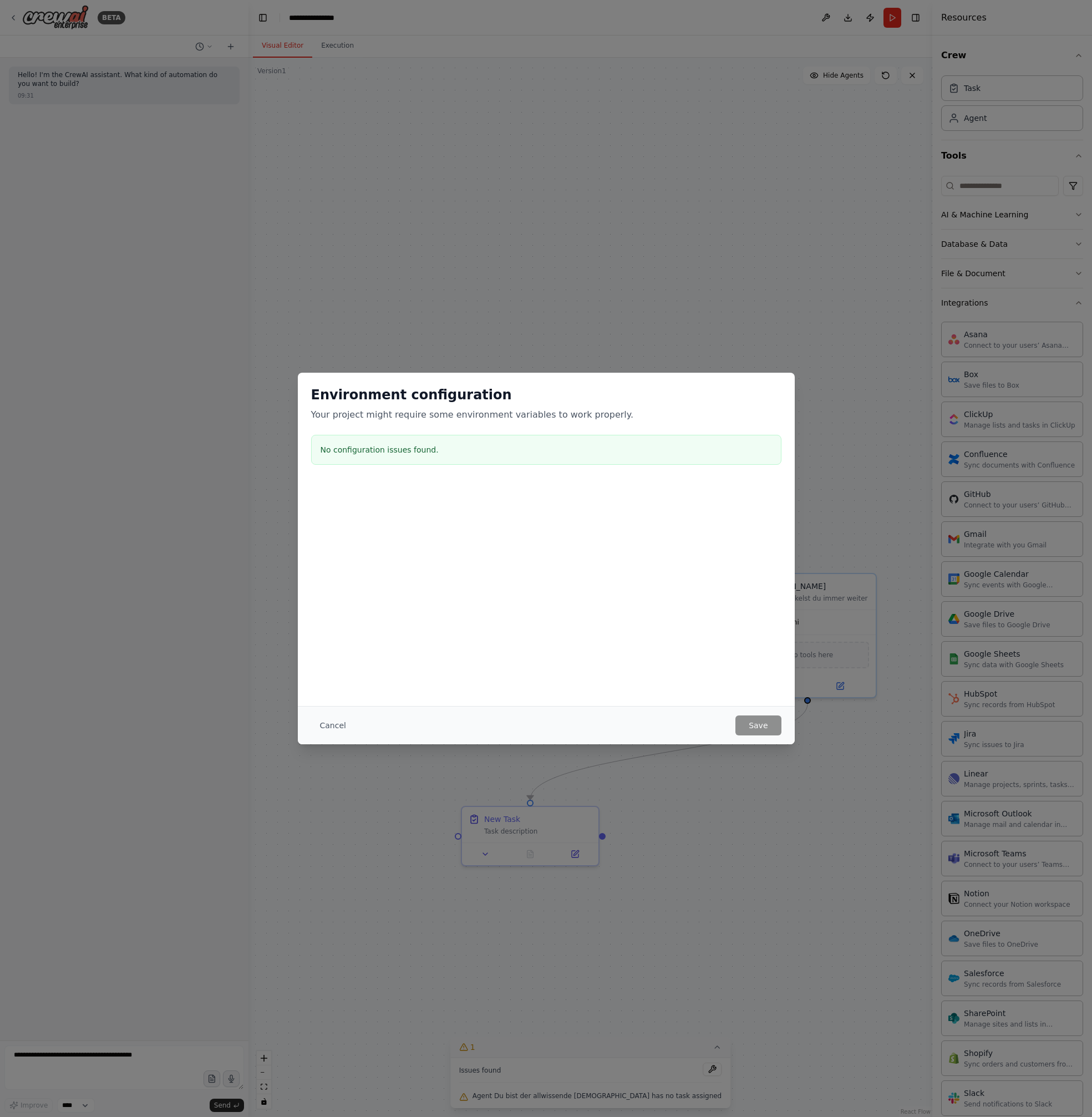
click at [330, 737] on div "Cancel Save" at bounding box center [546, 725] width 497 height 38
click at [330, 730] on button "Cancel" at bounding box center [333, 725] width 44 height 20
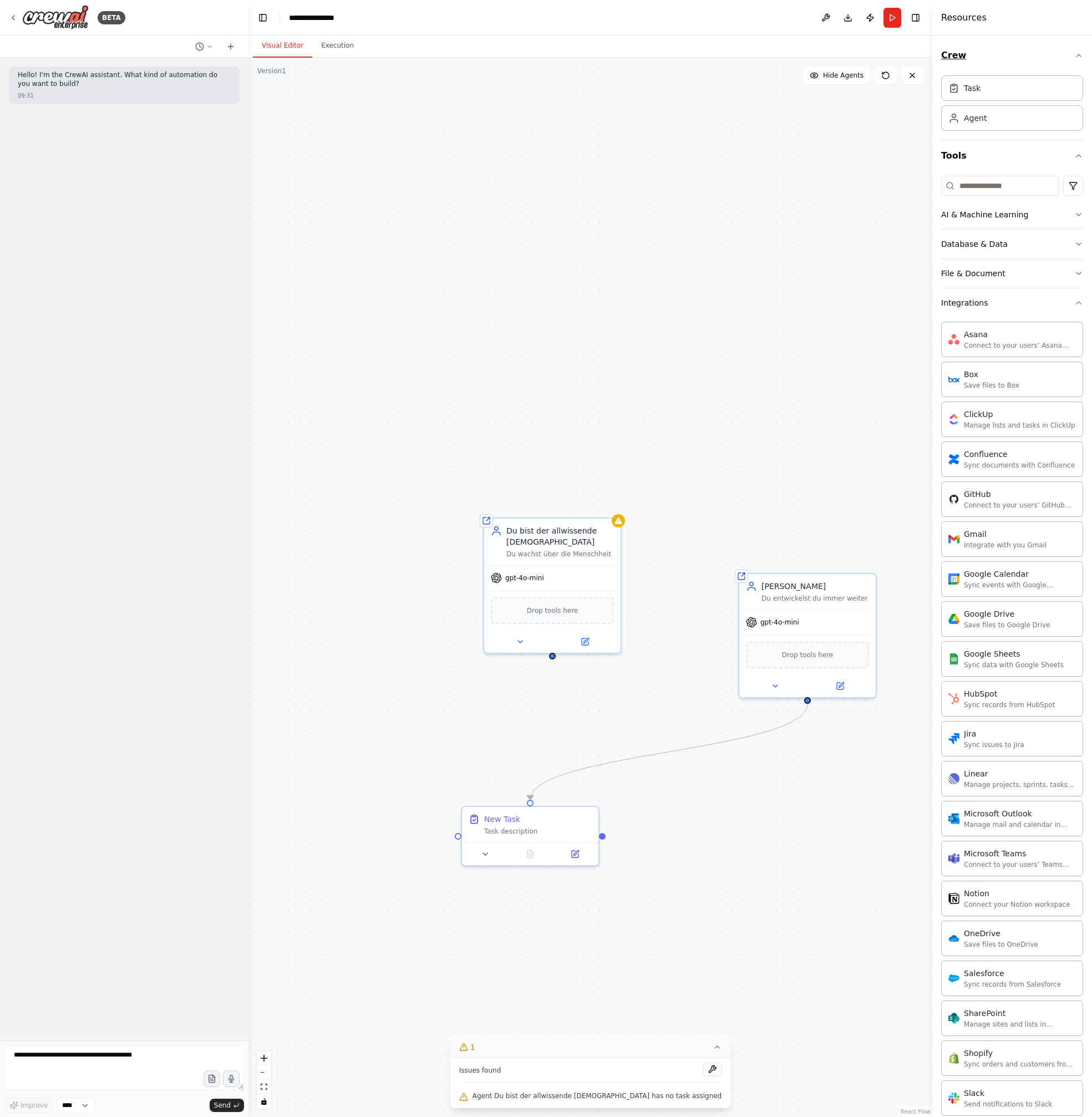
click at [1075, 54] on icon "button" at bounding box center [1079, 56] width 9 height 9
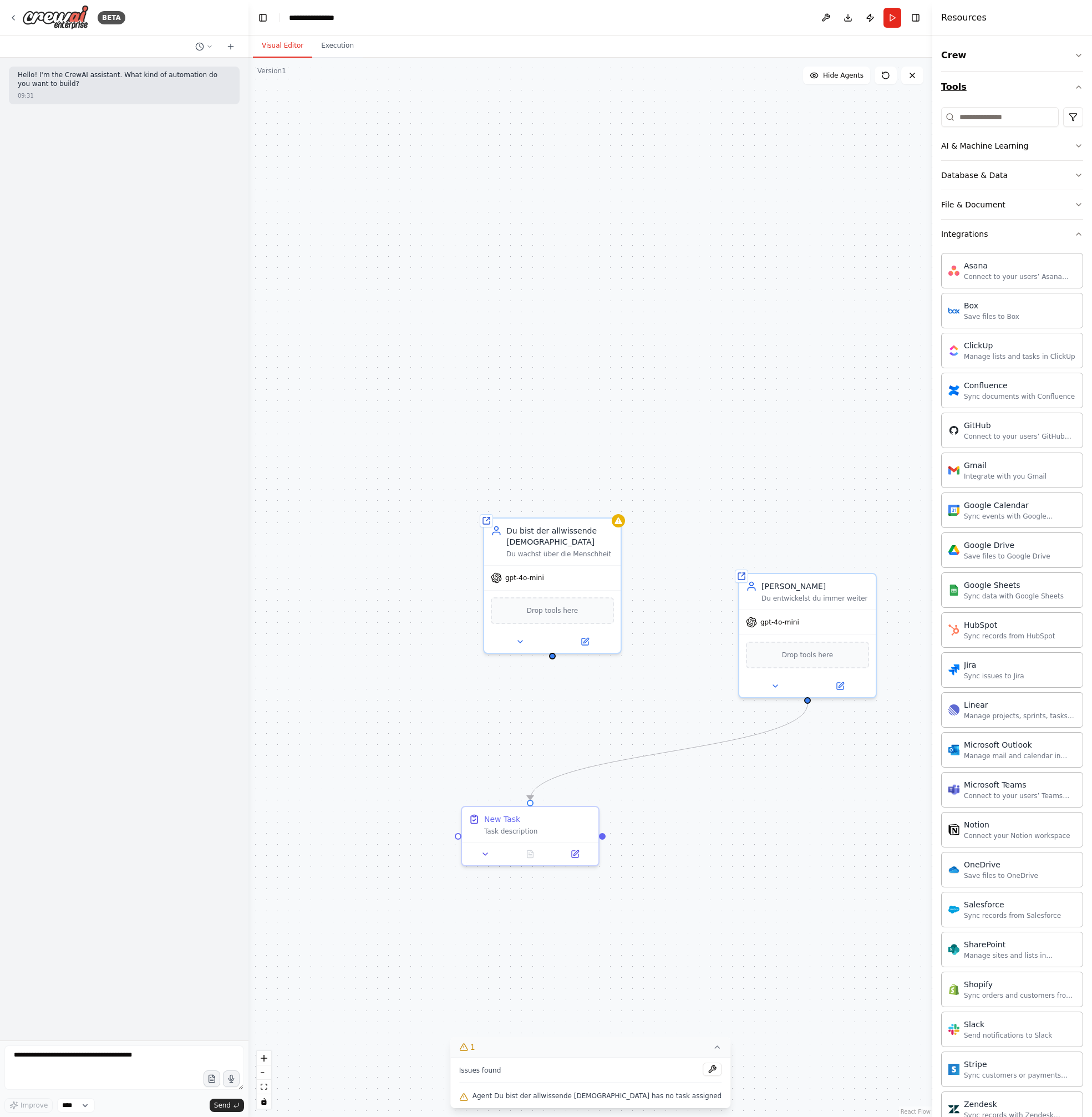
click at [1071, 80] on button "Tools" at bounding box center [1012, 87] width 142 height 31
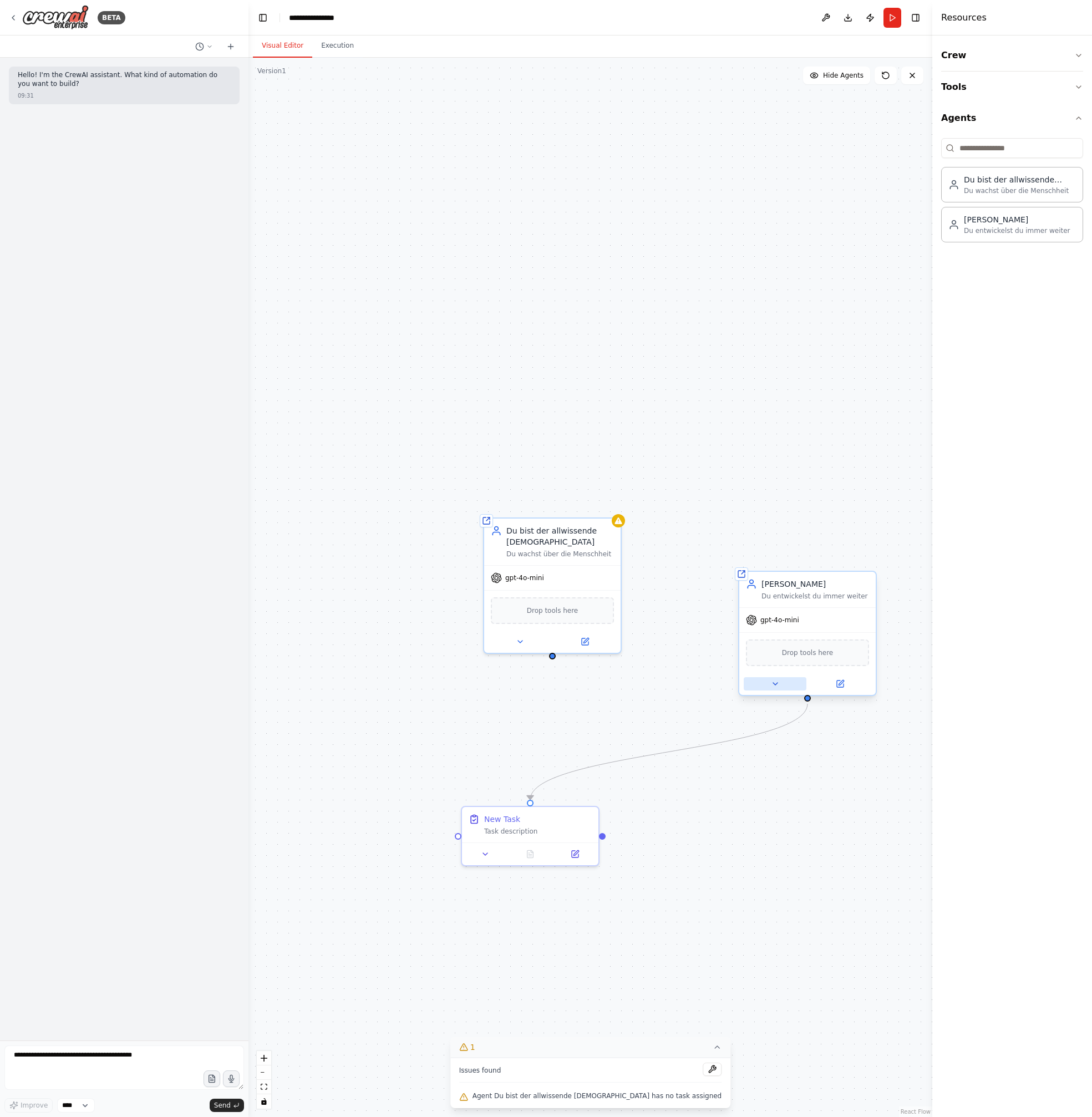
click at [771, 688] on button at bounding box center [776, 683] width 63 height 13
click at [615, 710] on div ".deletable-edge-delete-btn { width: 20px; height: 20px; border: 0px solid #ffff…" at bounding box center [590, 587] width 684 height 1059
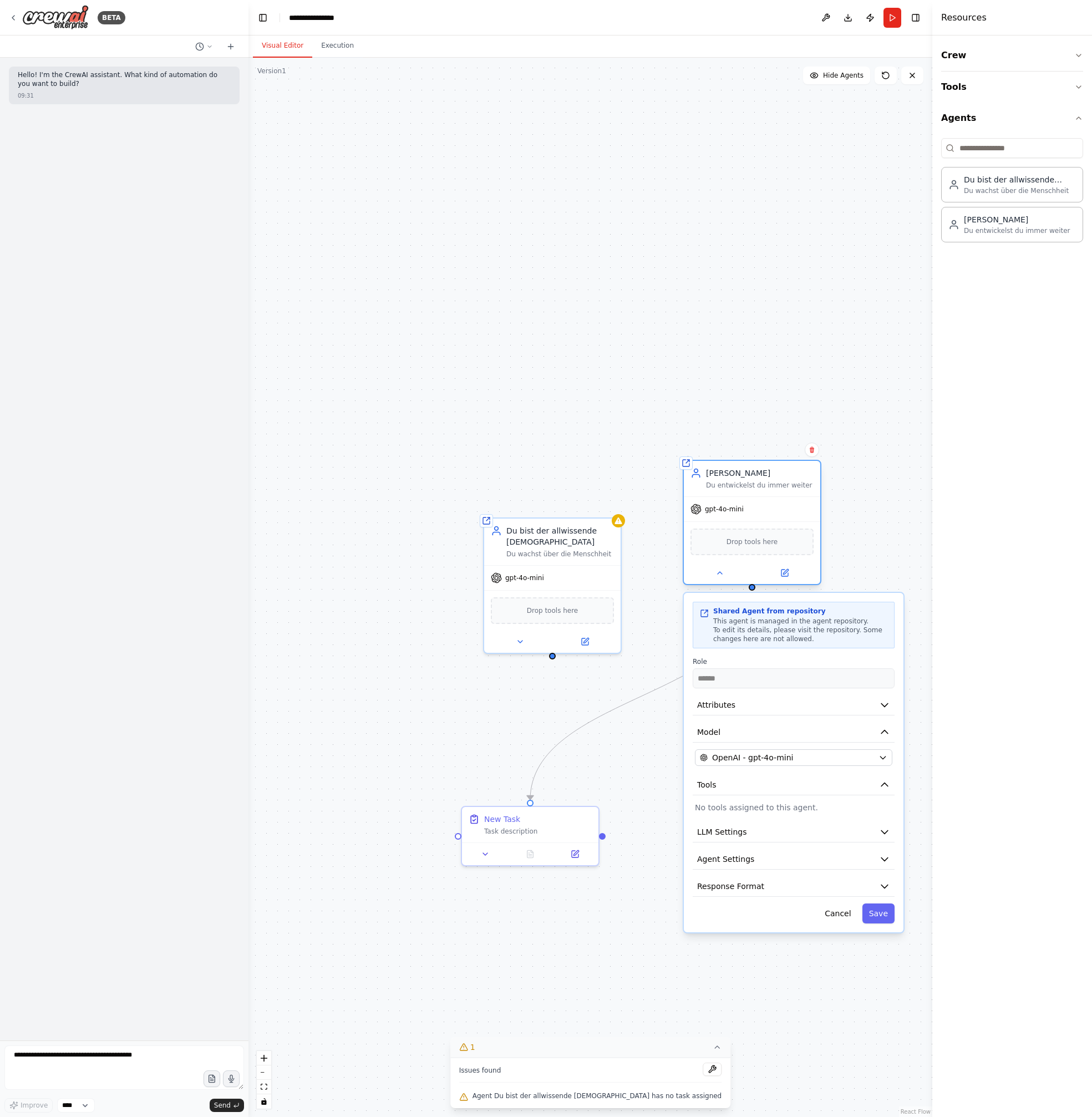
drag, startPoint x: 844, startPoint y: 619, endPoint x: 787, endPoint y: 511, distance: 122.1
click at [787, 511] on div "gpt-4o-mini" at bounding box center [752, 509] width 137 height 24
click at [831, 917] on button "Cancel" at bounding box center [838, 913] width 39 height 20
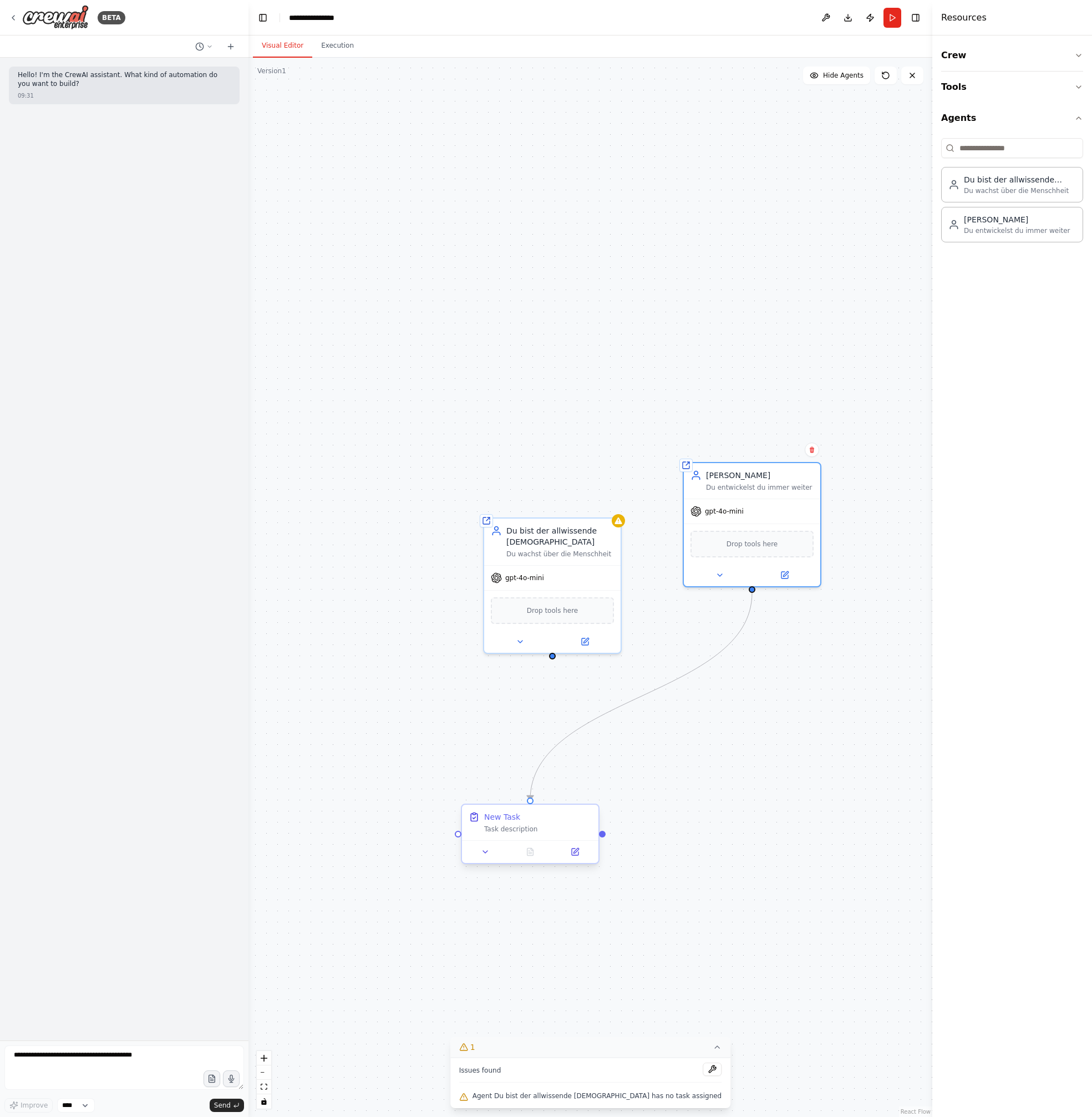
click at [570, 818] on div "New Task" at bounding box center [538, 816] width 107 height 11
click at [593, 799] on button at bounding box center [590, 795] width 15 height 15
click at [548, 794] on button "Confirm" at bounding box center [559, 794] width 39 height 13
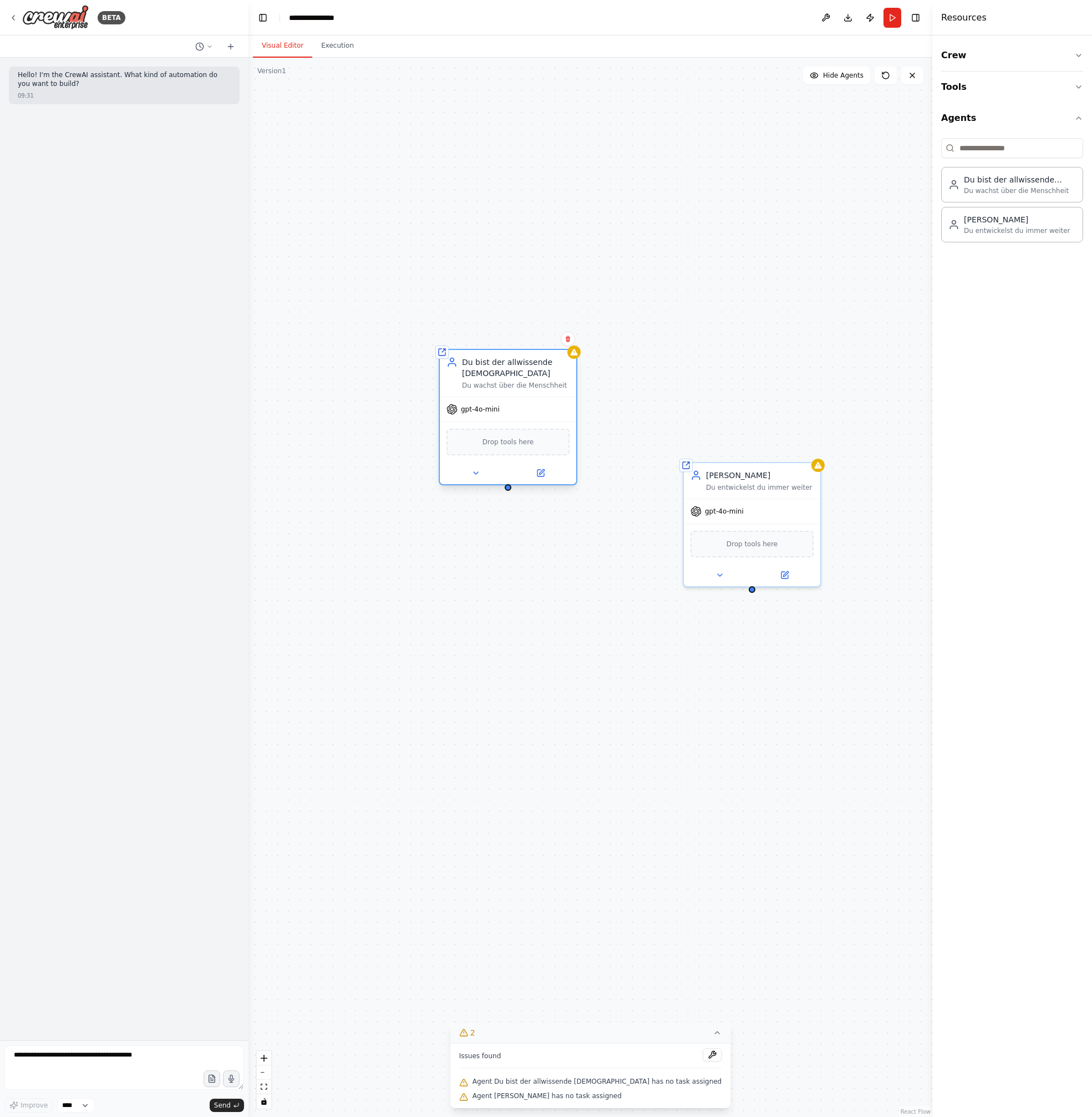
drag, startPoint x: 547, startPoint y: 525, endPoint x: 512, endPoint y: 371, distance: 157.9
click at [512, 371] on div "Du bist der allwissende Gott Du wachst über die Menschheit" at bounding box center [515, 373] width 107 height 33
drag, startPoint x: 507, startPoint y: 477, endPoint x: 754, endPoint y: 591, distance: 272.0
click at [754, 591] on div "Shared agent from repository Du bist der allwissende Gott Du wachst über die Me…" at bounding box center [590, 587] width 684 height 1059
click at [1044, 50] on button "Crew" at bounding box center [1012, 56] width 142 height 31
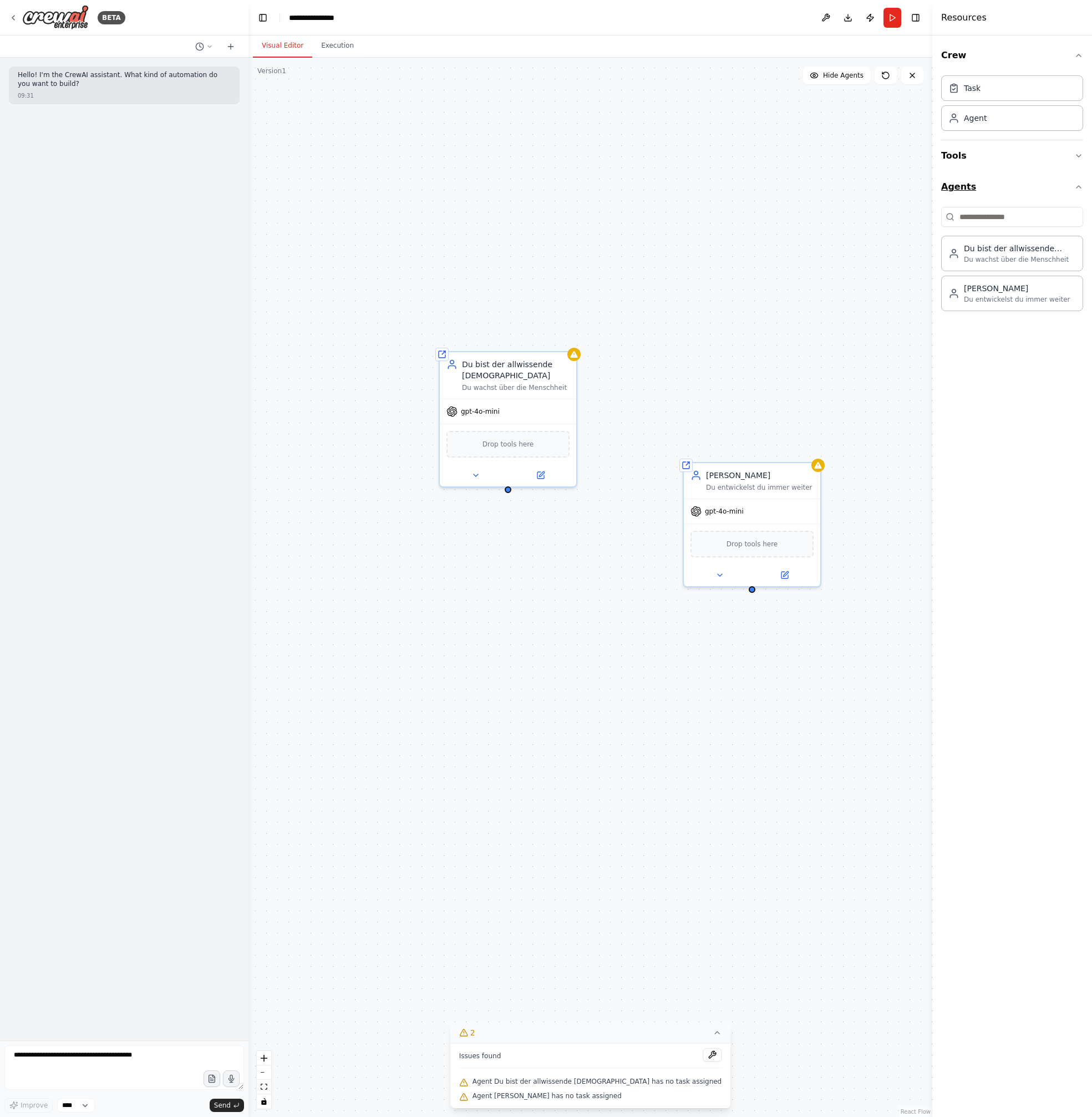
click at [1077, 190] on icon "button" at bounding box center [1079, 186] width 9 height 9
click at [1081, 158] on icon "button" at bounding box center [1079, 156] width 9 height 9
click at [1075, 212] on icon "button" at bounding box center [1079, 214] width 9 height 9
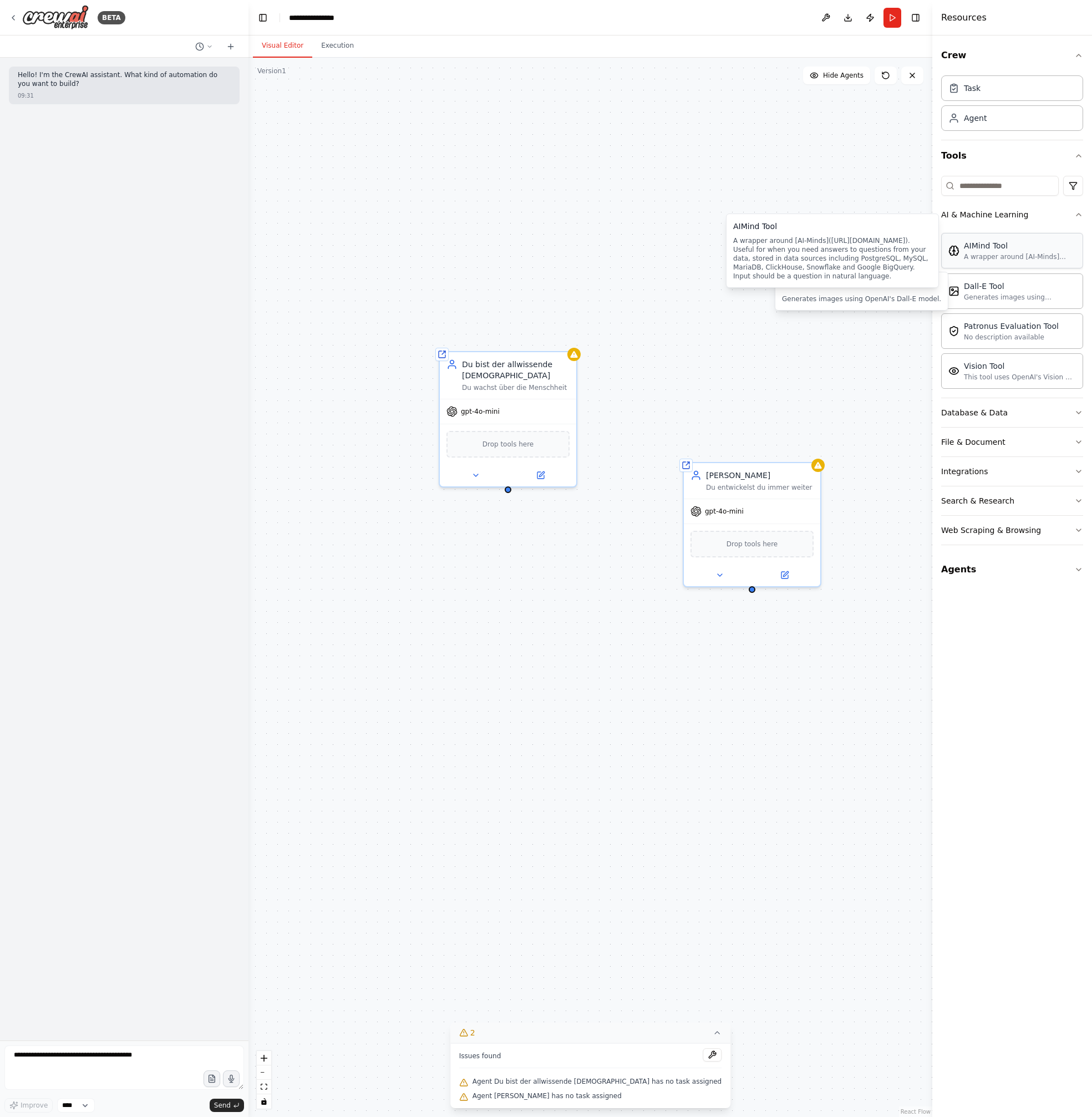
click at [987, 264] on div "AIMind Tool A wrapper around [AI-Minds](https://mindsdb.com/minds). Useful for …" at bounding box center [1012, 250] width 142 height 36
click at [1026, 92] on div "Task" at bounding box center [1012, 87] width 142 height 25
click at [1014, 89] on div "Task" at bounding box center [1012, 87] width 142 height 25
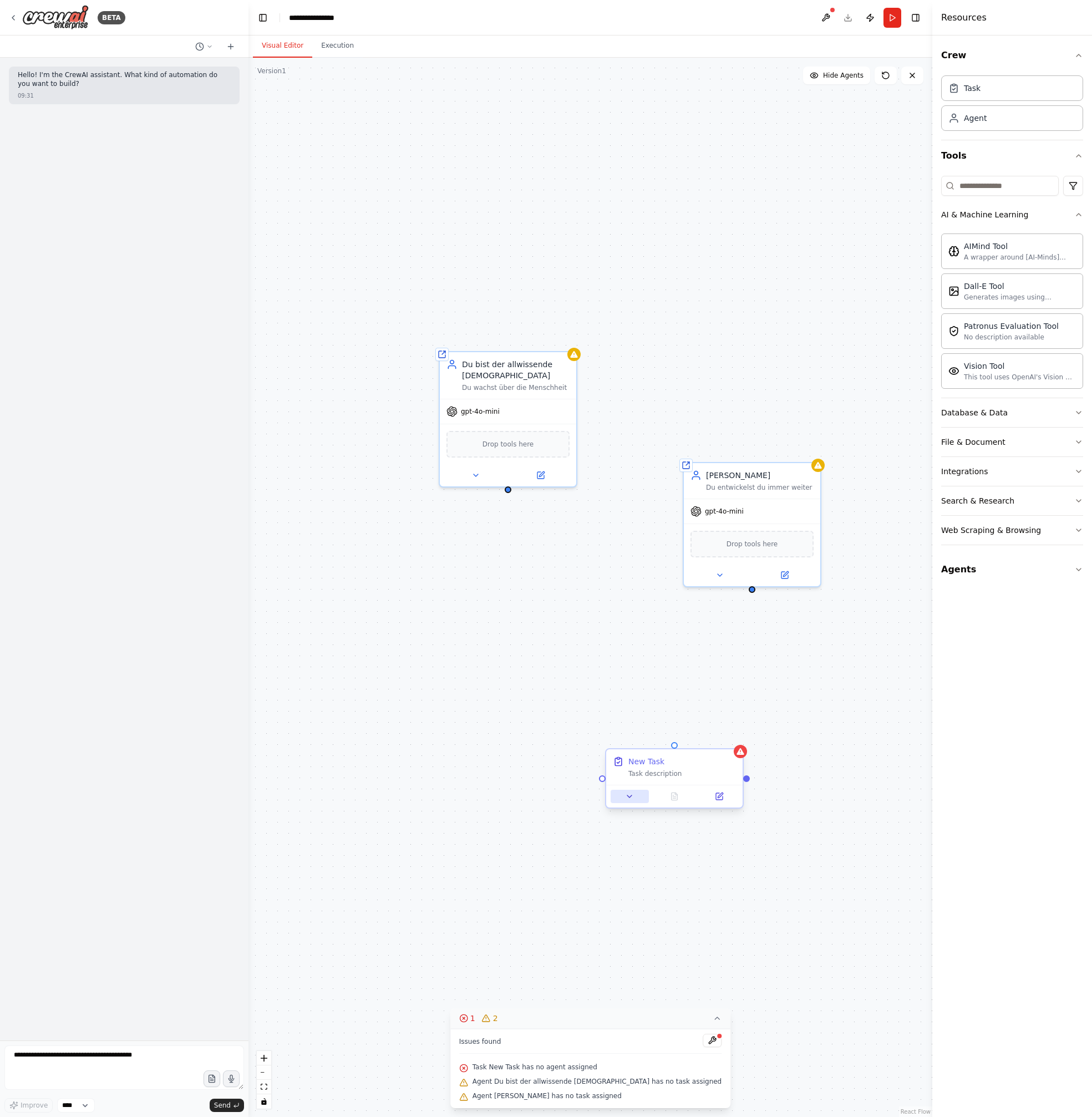
click at [629, 793] on icon at bounding box center [629, 796] width 9 height 9
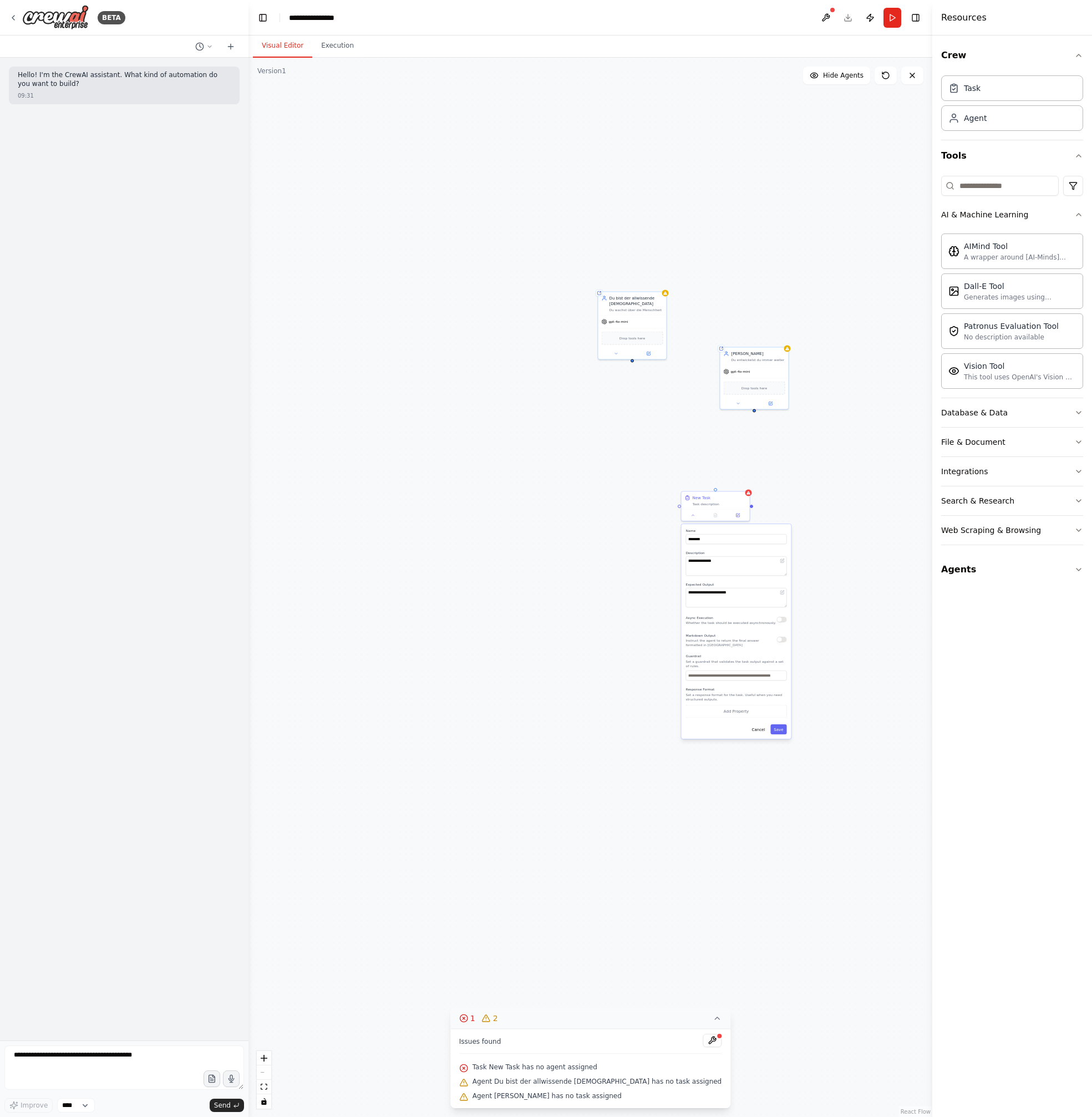
drag, startPoint x: 858, startPoint y: 890, endPoint x: 885, endPoint y: 666, distance: 225.6
click at [885, 666] on div "**********" at bounding box center [590, 587] width 684 height 1059
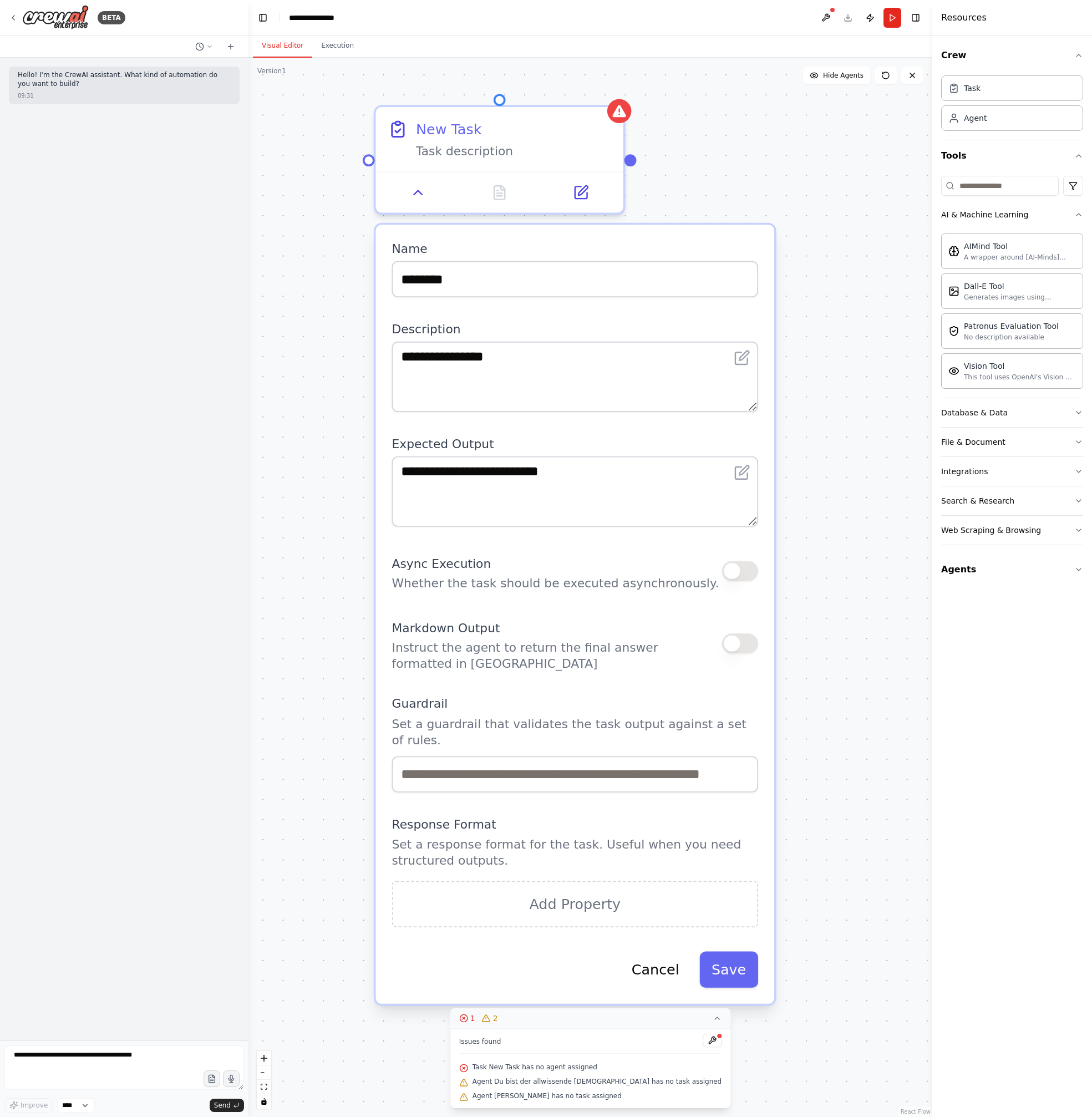
drag, startPoint x: 852, startPoint y: 647, endPoint x: 824, endPoint y: 748, distance: 104.8
click at [824, 748] on div "**********" at bounding box center [590, 587] width 684 height 1059
click at [465, 286] on input "********" at bounding box center [575, 279] width 367 height 36
click at [486, 283] on input "********" at bounding box center [575, 279] width 367 height 36
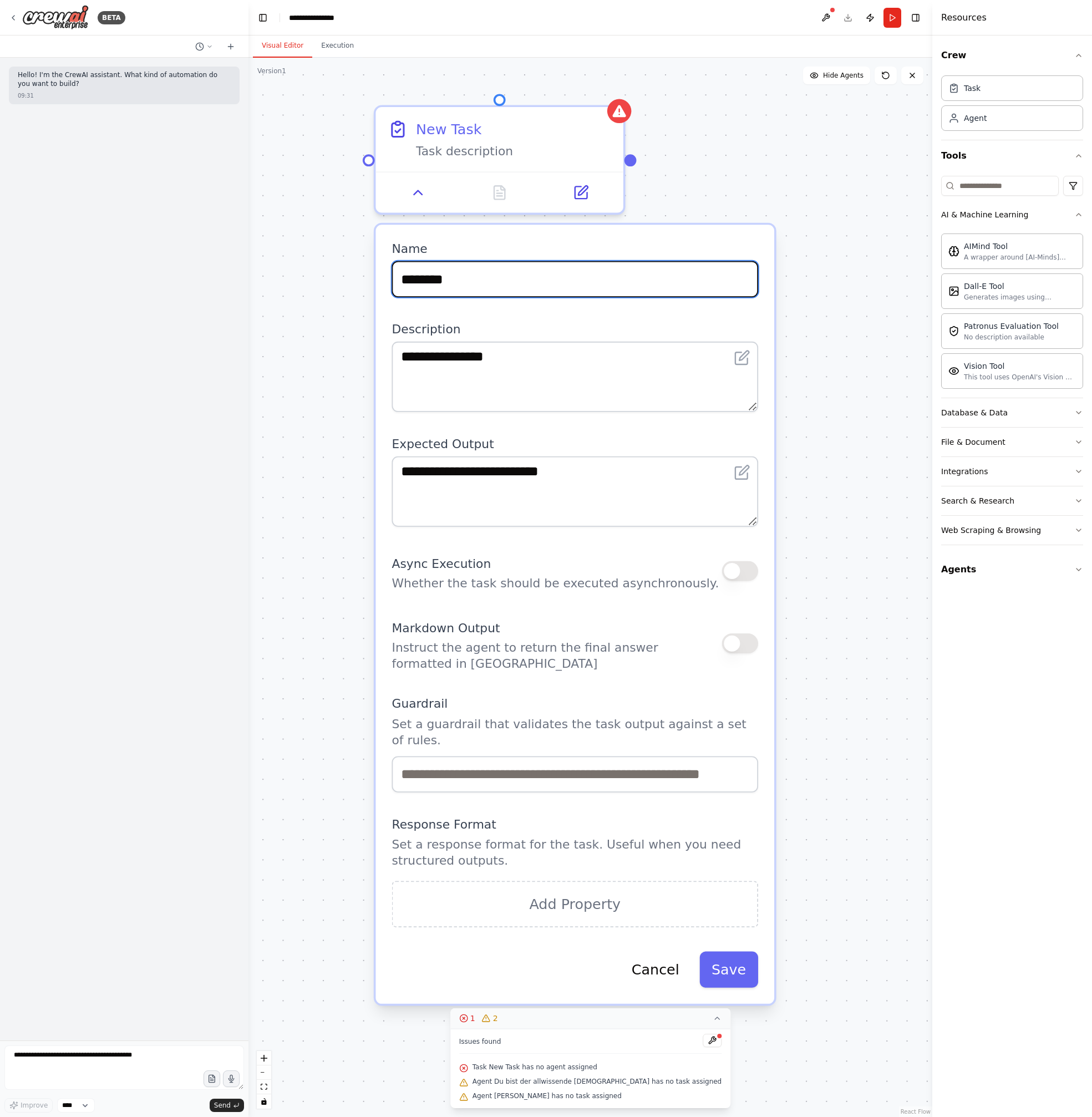
drag, startPoint x: 494, startPoint y: 281, endPoint x: 401, endPoint y: 271, distance: 93.5
click at [401, 271] on input "********" at bounding box center [575, 279] width 367 height 36
type input "*******"
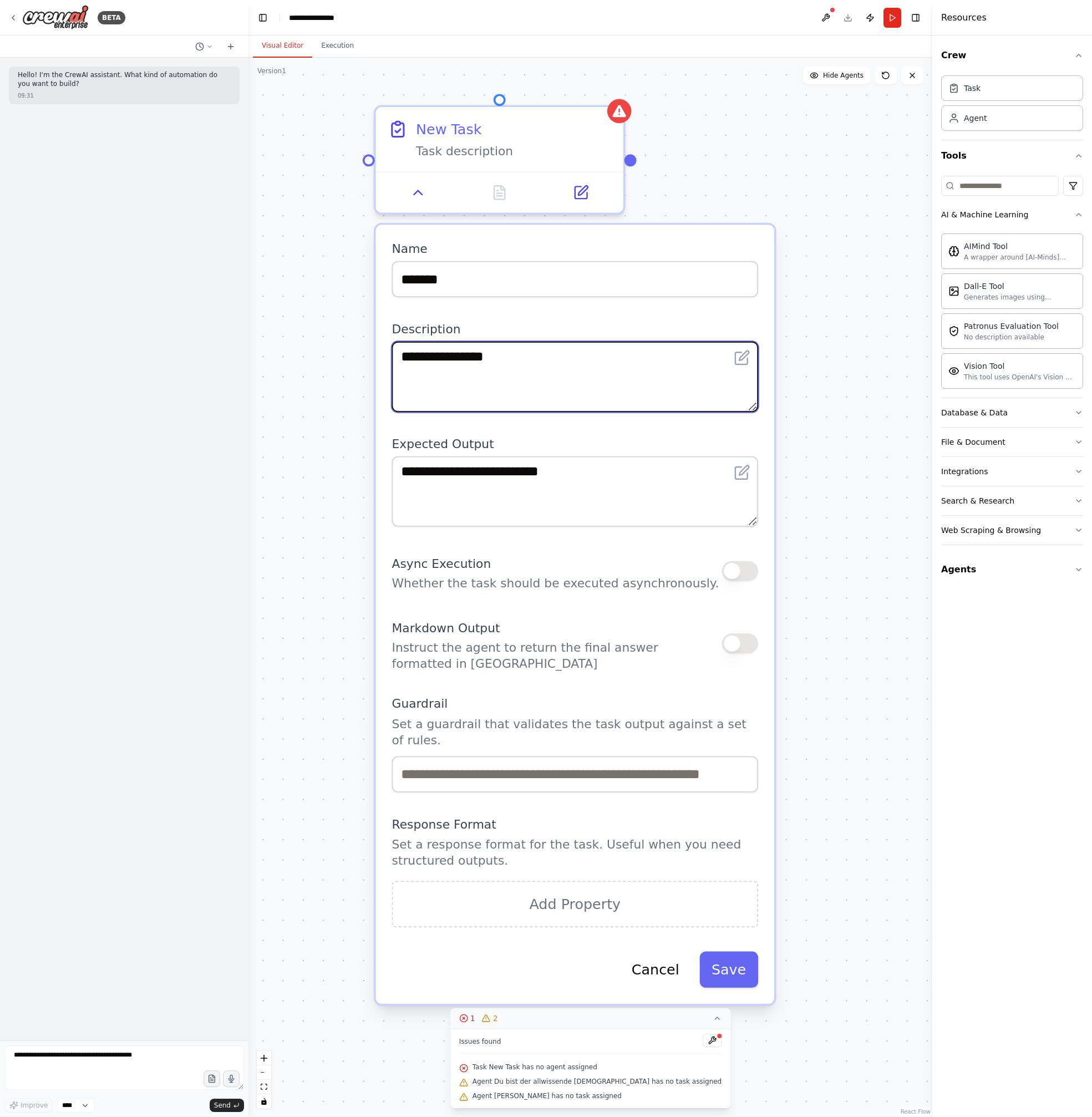
click at [555, 367] on textarea "**********" at bounding box center [575, 376] width 367 height 71
drag, startPoint x: 566, startPoint y: 359, endPoint x: 392, endPoint y: 341, distance: 174.9
click at [390, 339] on div "**********" at bounding box center [575, 614] width 399 height 779
type textarea "**********"
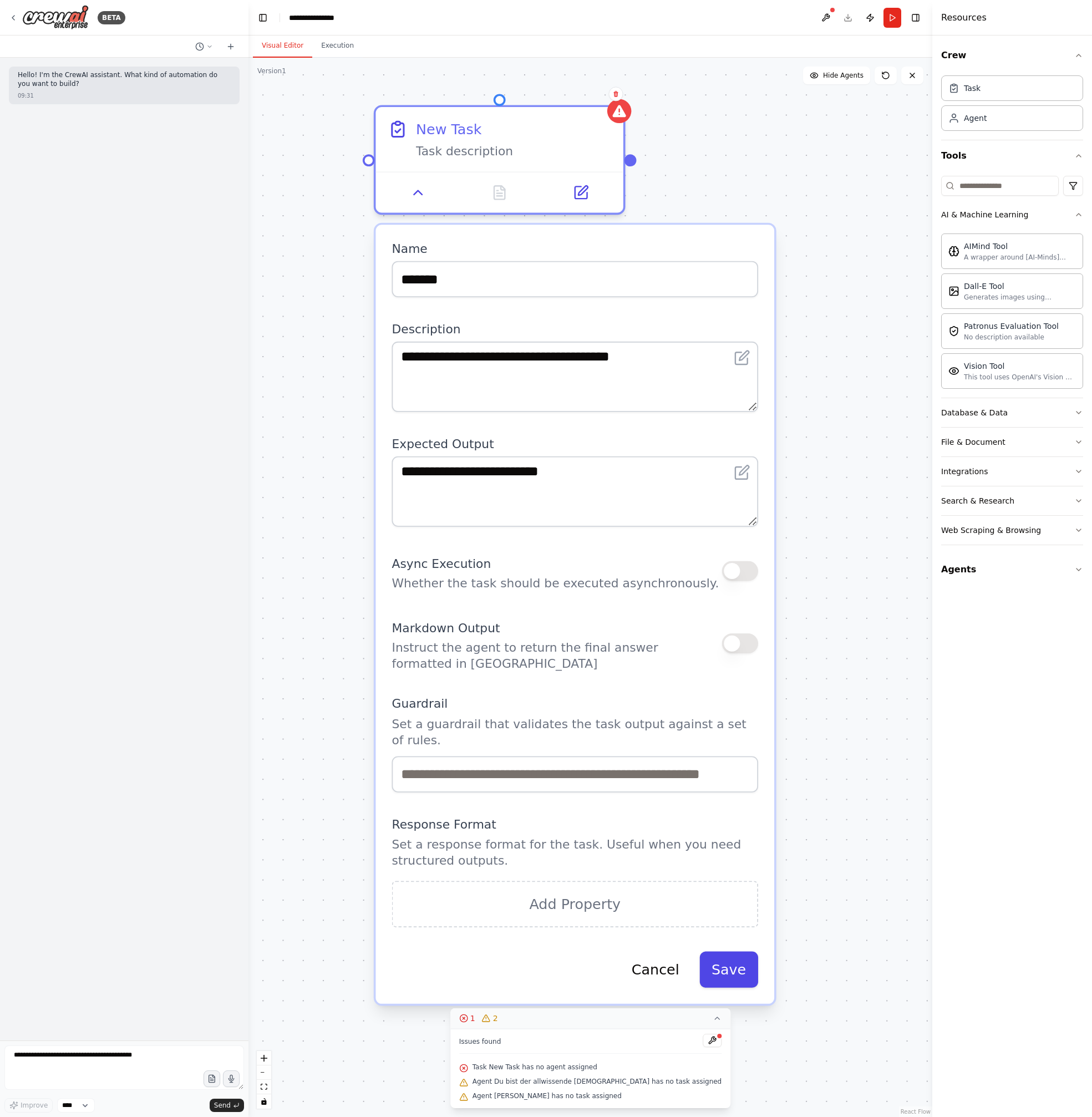
click at [741, 958] on button "Save" at bounding box center [729, 969] width 58 height 36
click at [743, 968] on button "Save" at bounding box center [729, 969] width 58 height 36
click at [633, 163] on div "**********" at bounding box center [590, 587] width 684 height 1059
drag, startPoint x: 633, startPoint y: 161, endPoint x: 760, endPoint y: 152, distance: 127.3
click at [760, 152] on div "**********" at bounding box center [590, 587] width 684 height 1059
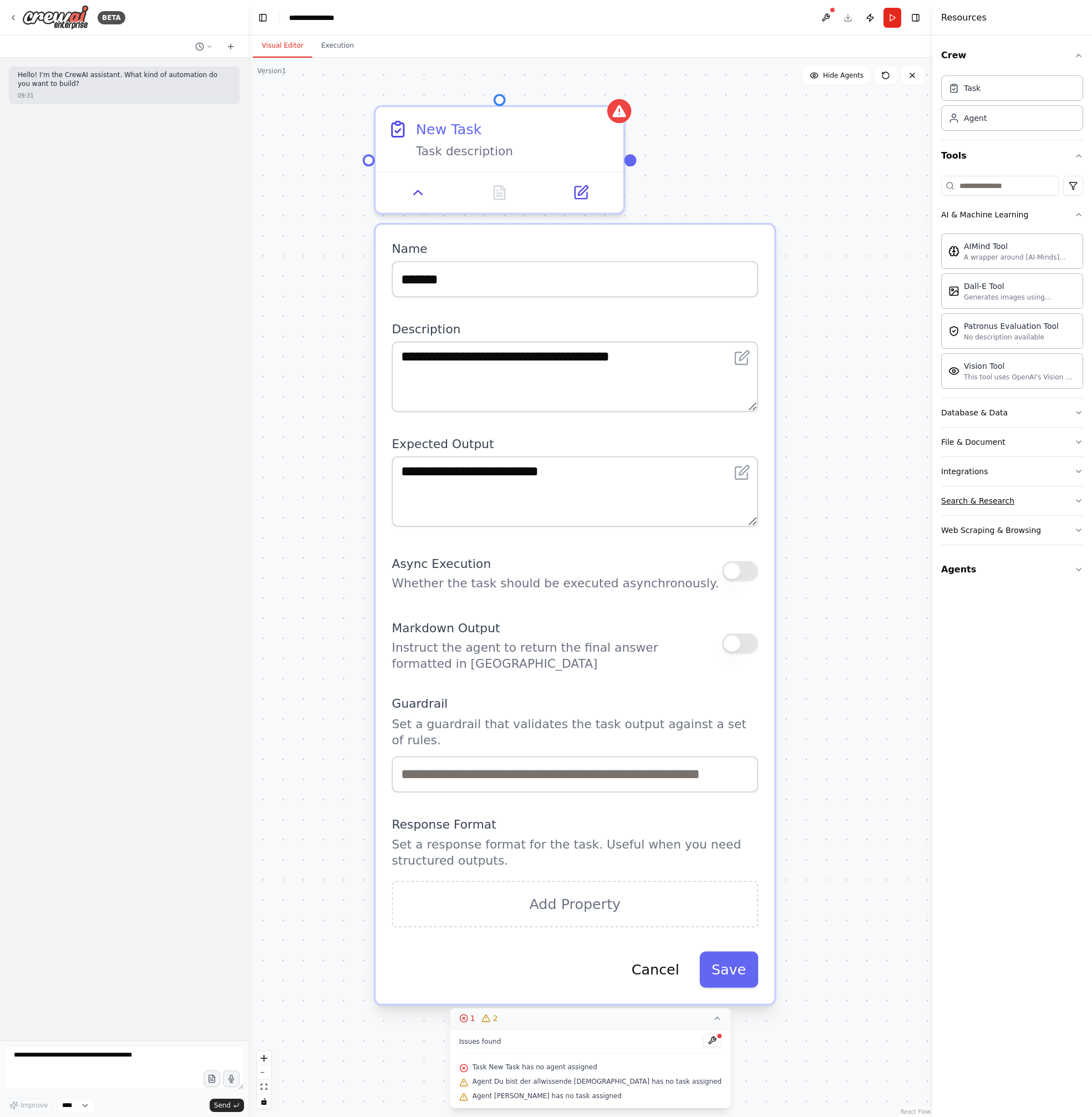
click at [1080, 497] on icon "button" at bounding box center [1079, 501] width 9 height 9
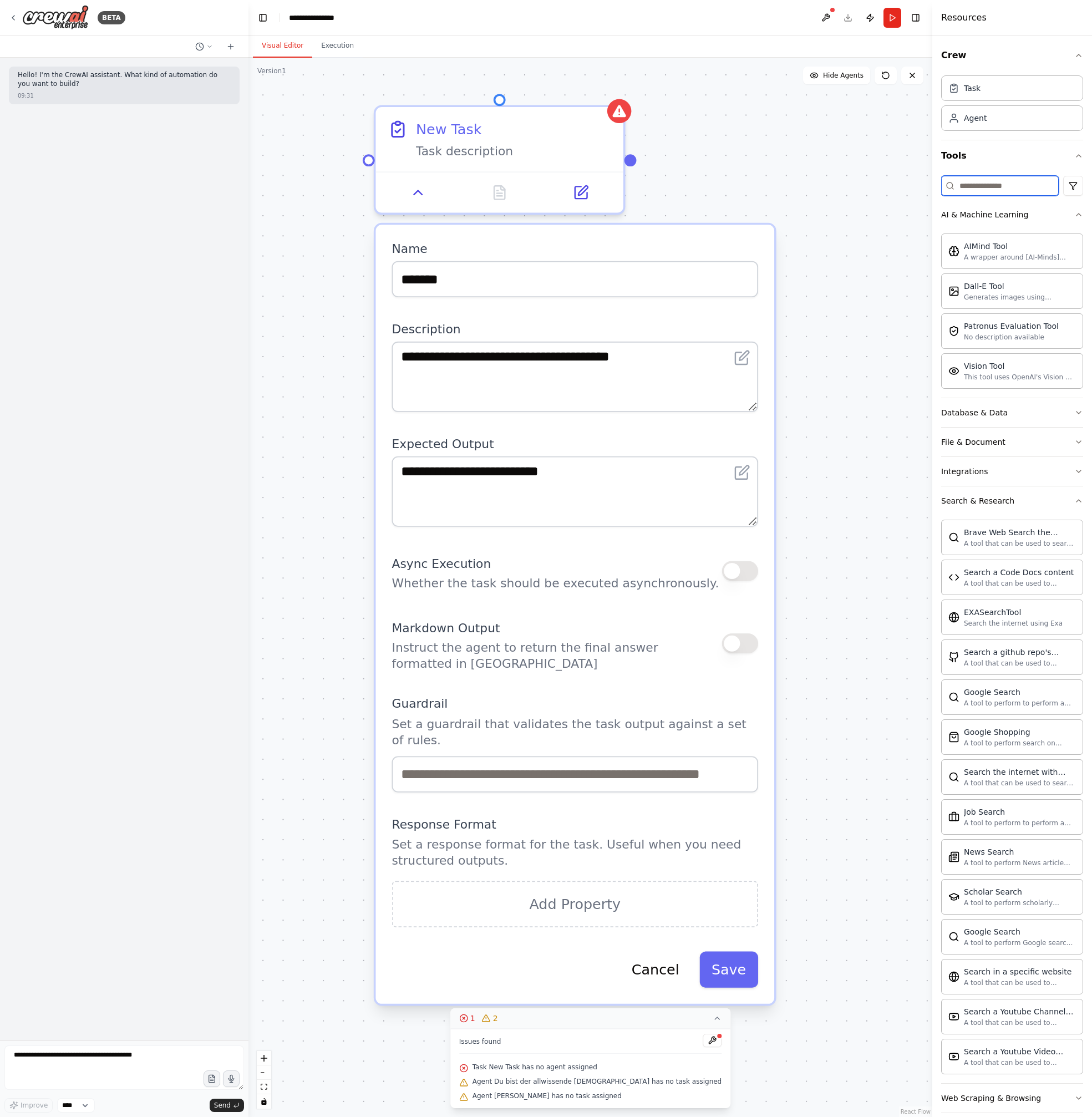
click at [1000, 190] on input at bounding box center [1000, 186] width 118 height 20
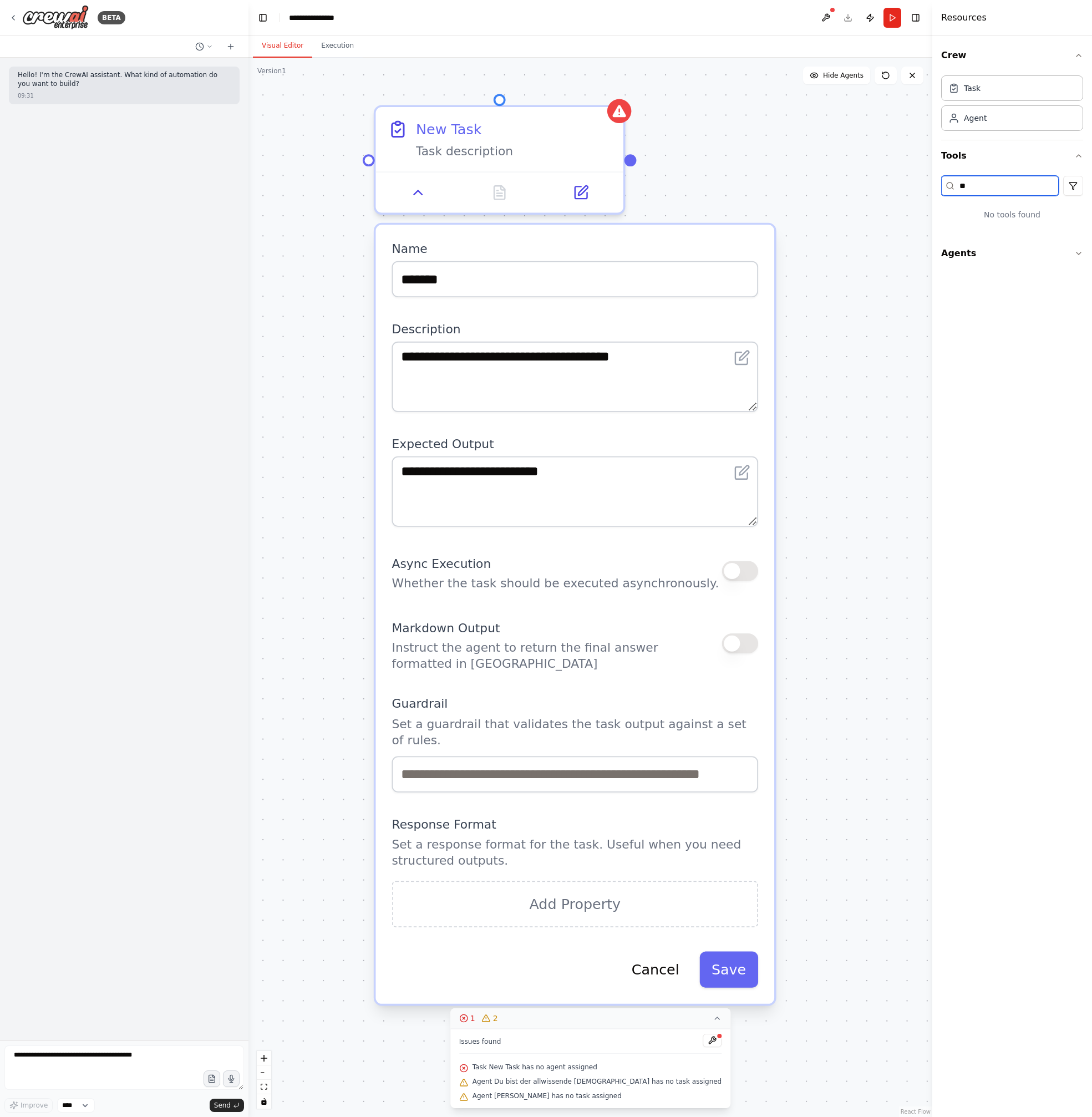
type input "*"
click at [910, 83] on button at bounding box center [912, 75] width 22 height 17
